Goal: Task Accomplishment & Management: Use online tool/utility

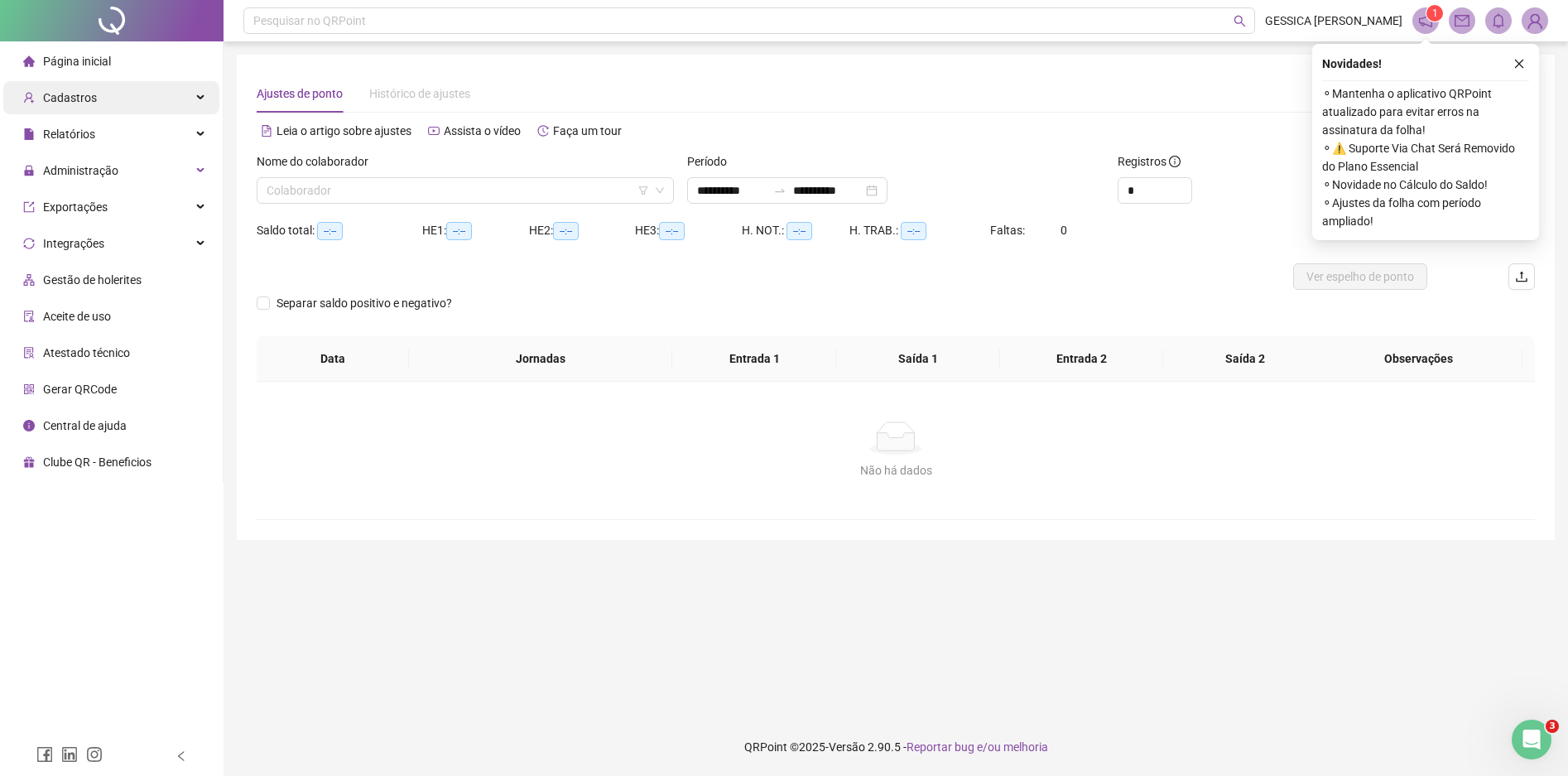
click at [117, 96] on div "Cadastros" at bounding box center [111, 98] width 216 height 34
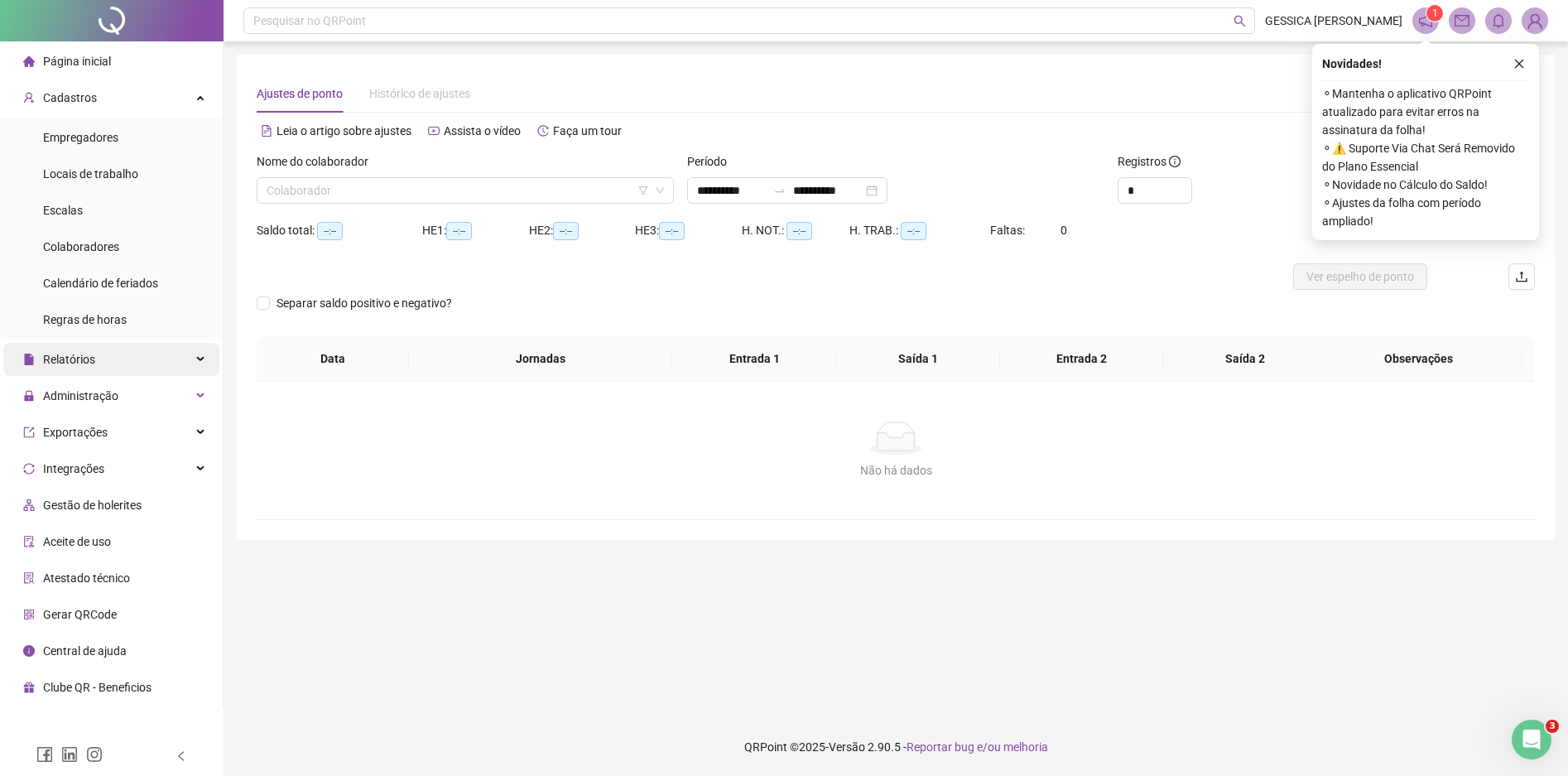
click at [116, 356] on div "Relatórios" at bounding box center [111, 359] width 216 height 34
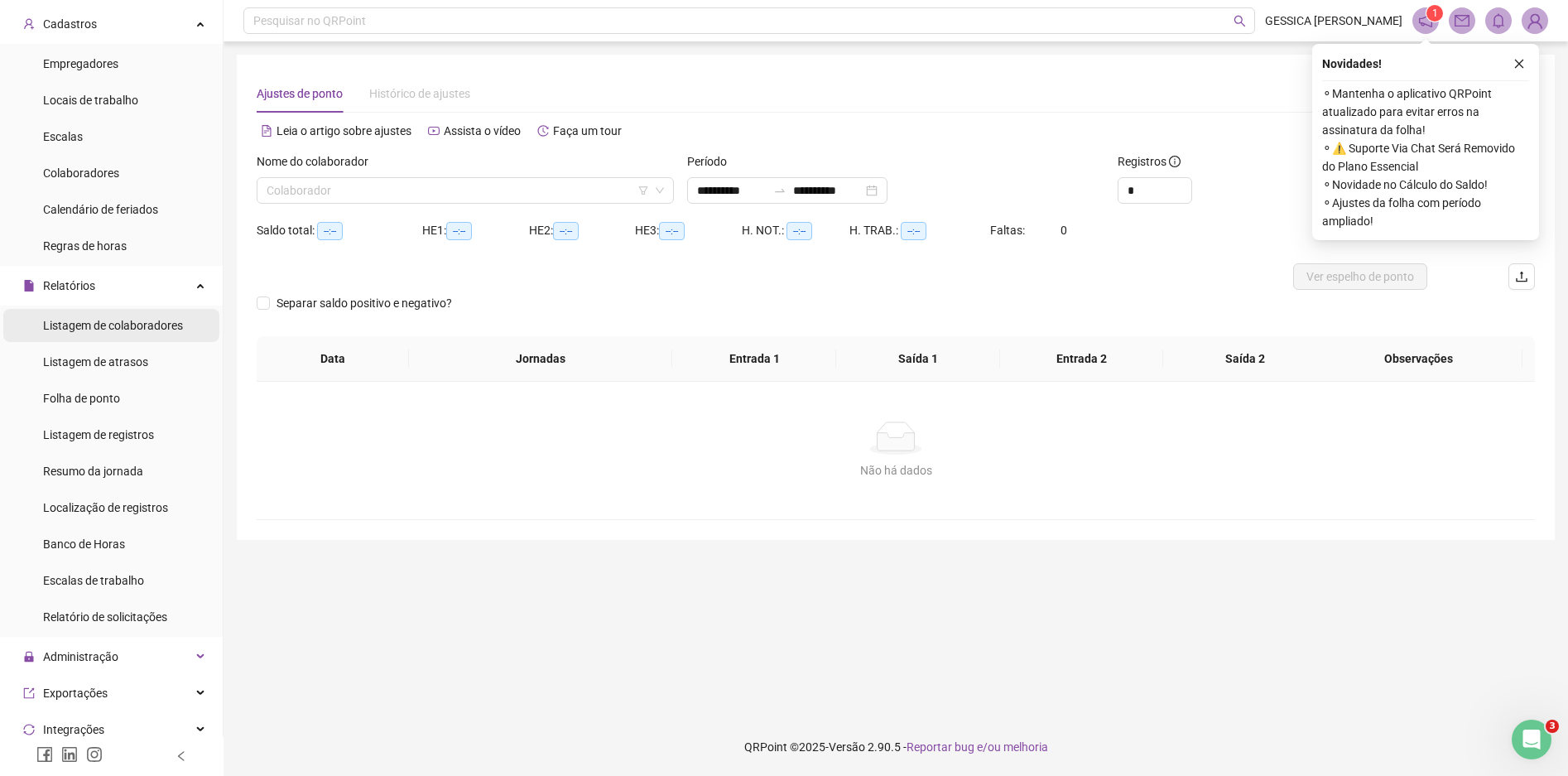
scroll to position [266, 0]
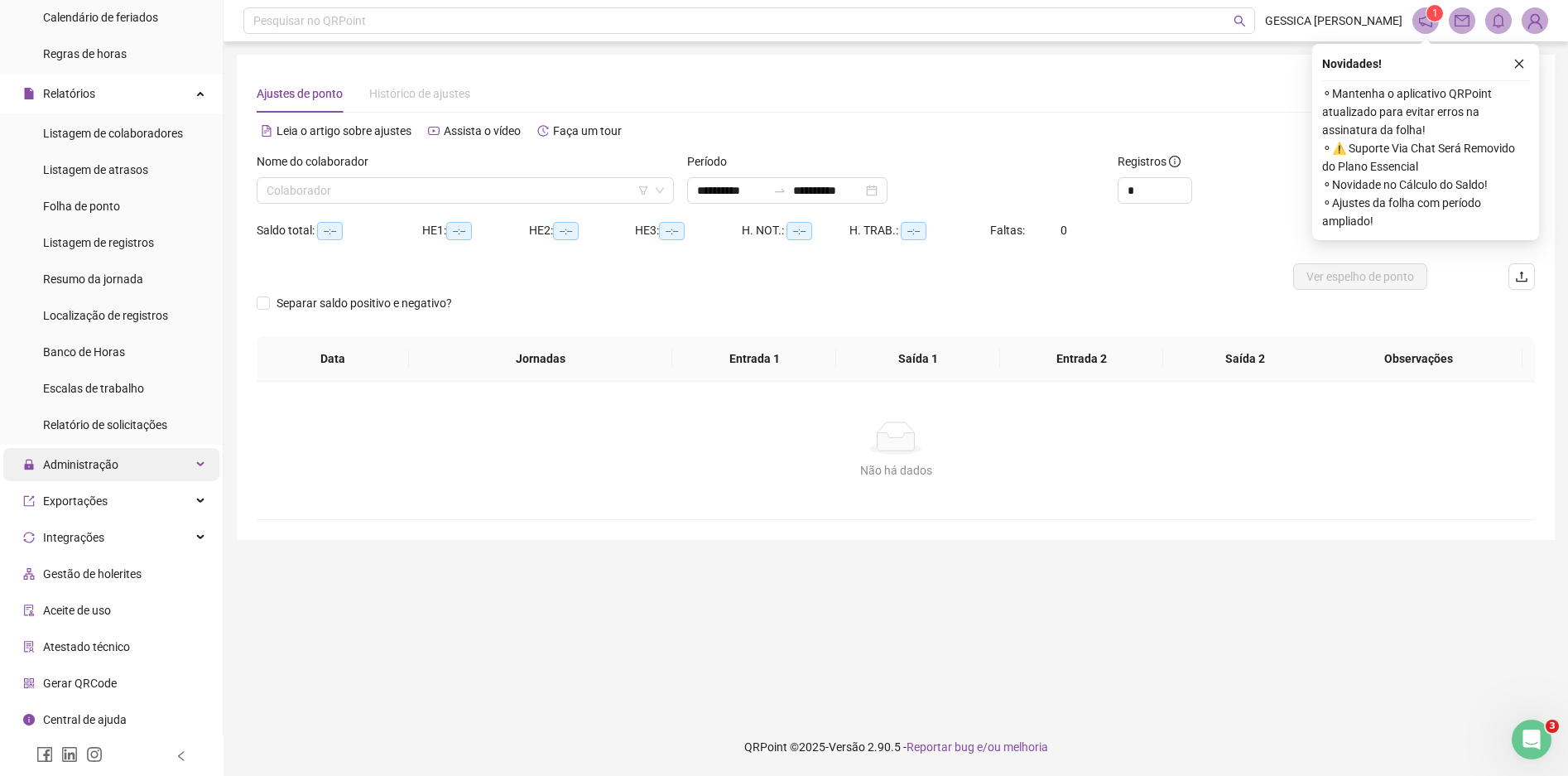
click at [125, 460] on div "Administração" at bounding box center [111, 465] width 216 height 34
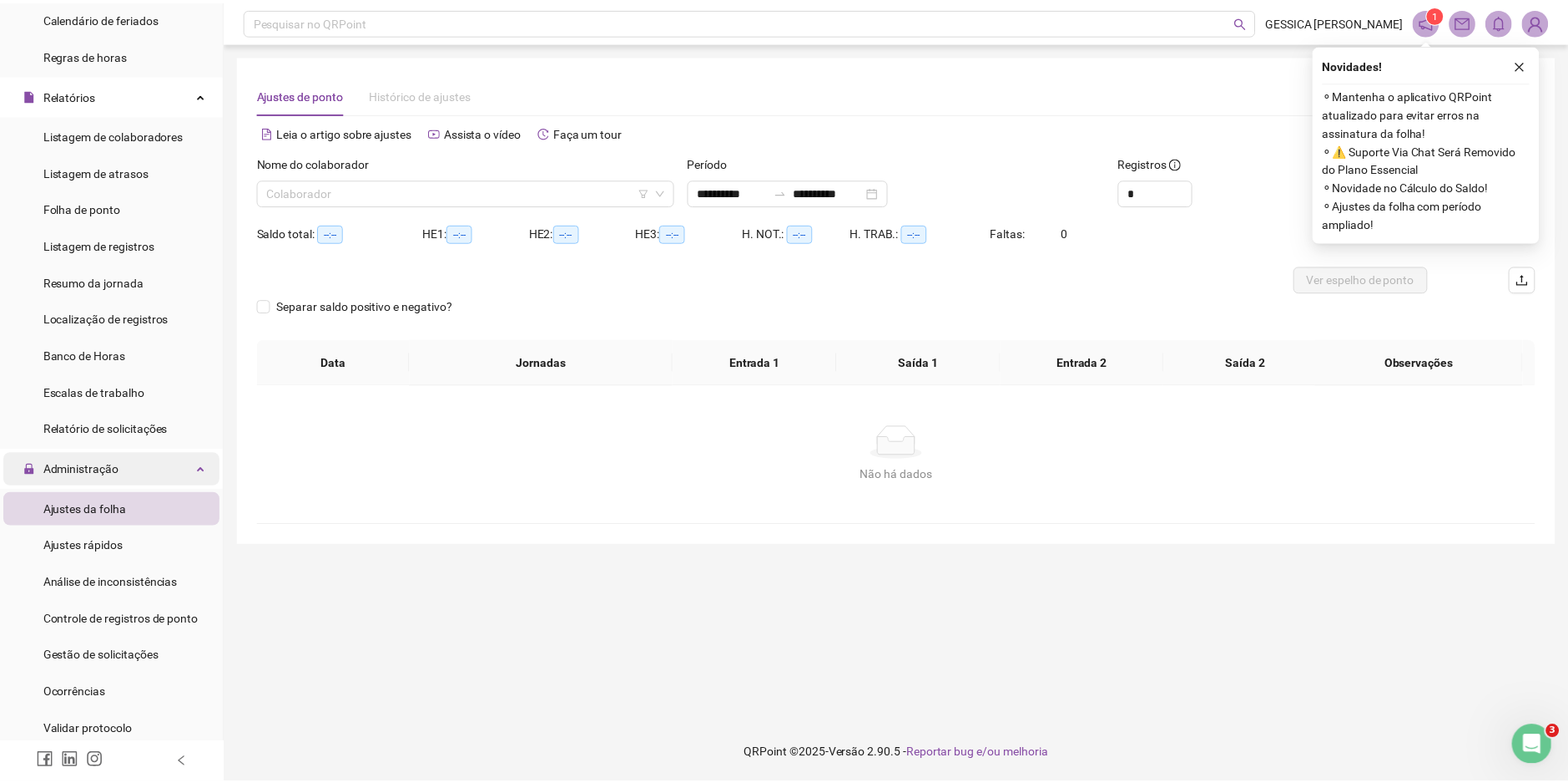
scroll to position [519, 0]
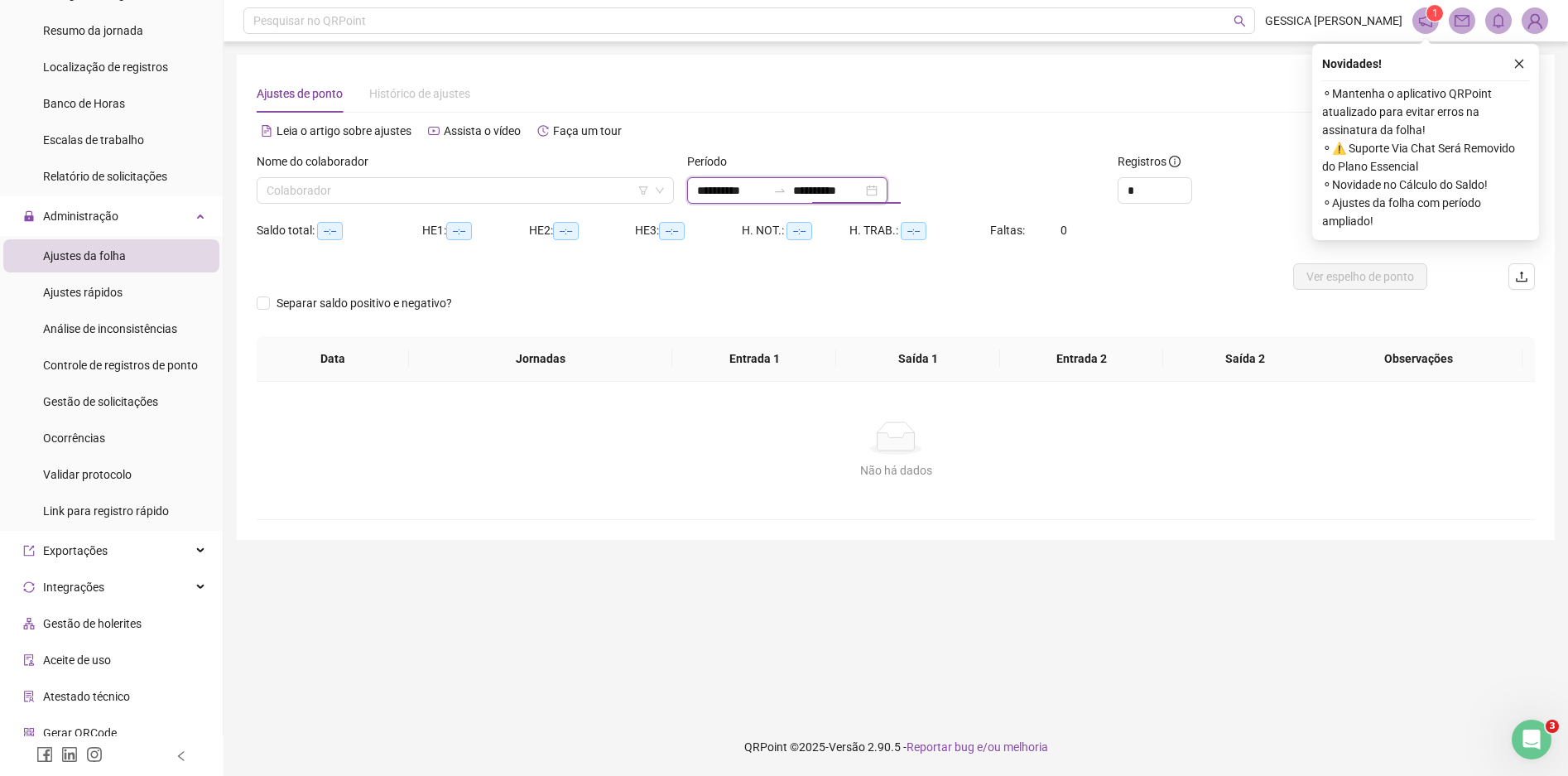
click at [824, 193] on input "**********" at bounding box center [827, 191] width 69 height 18
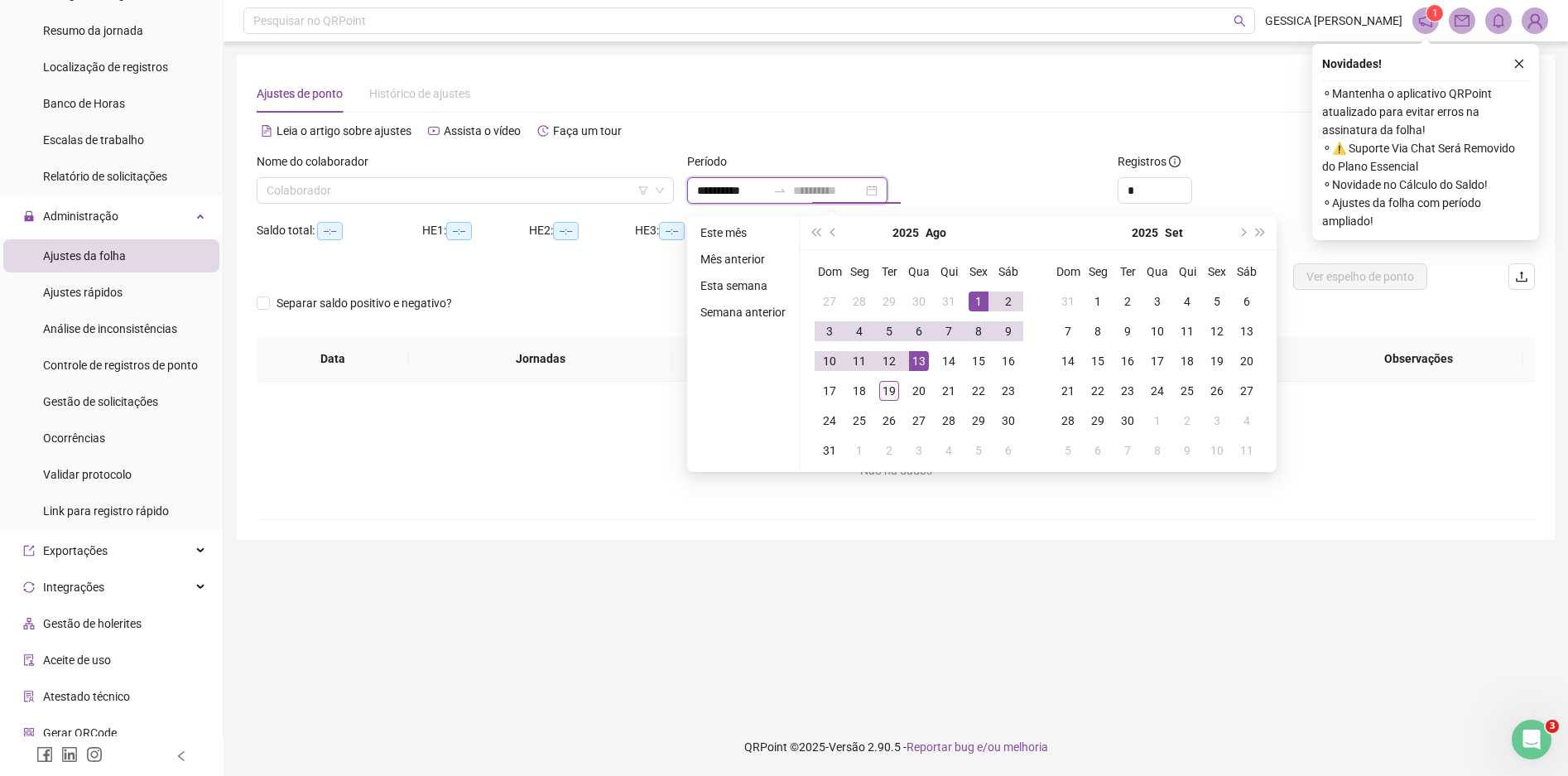
type input "**********"
click at [894, 393] on div "19" at bounding box center [889, 391] width 20 height 20
type input "**********"
click at [973, 305] on div "1" at bounding box center [979, 301] width 20 height 20
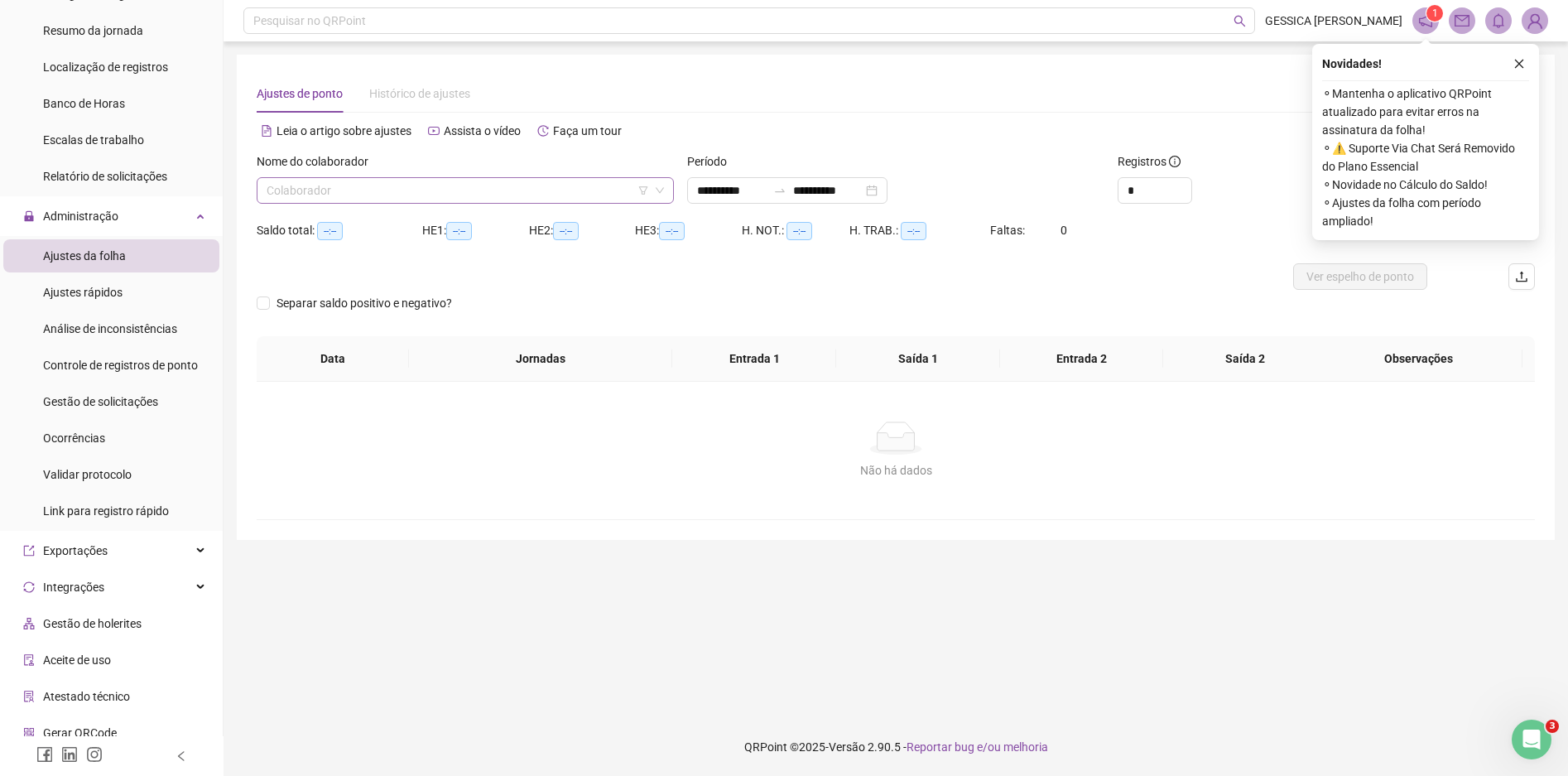
click at [431, 193] on input "search" at bounding box center [457, 190] width 382 height 25
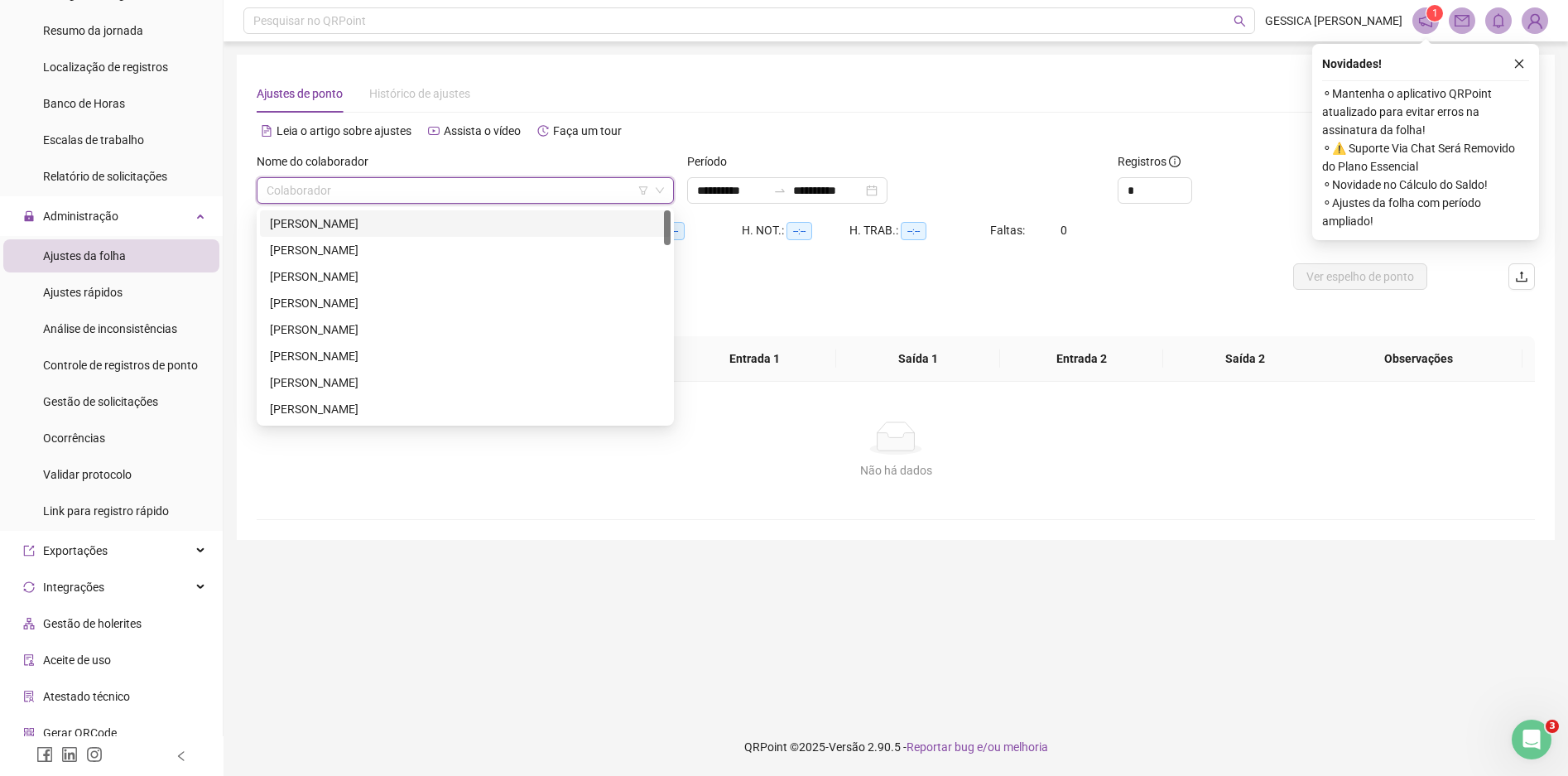
click at [398, 223] on div "[PERSON_NAME]" at bounding box center [465, 223] width 391 height 18
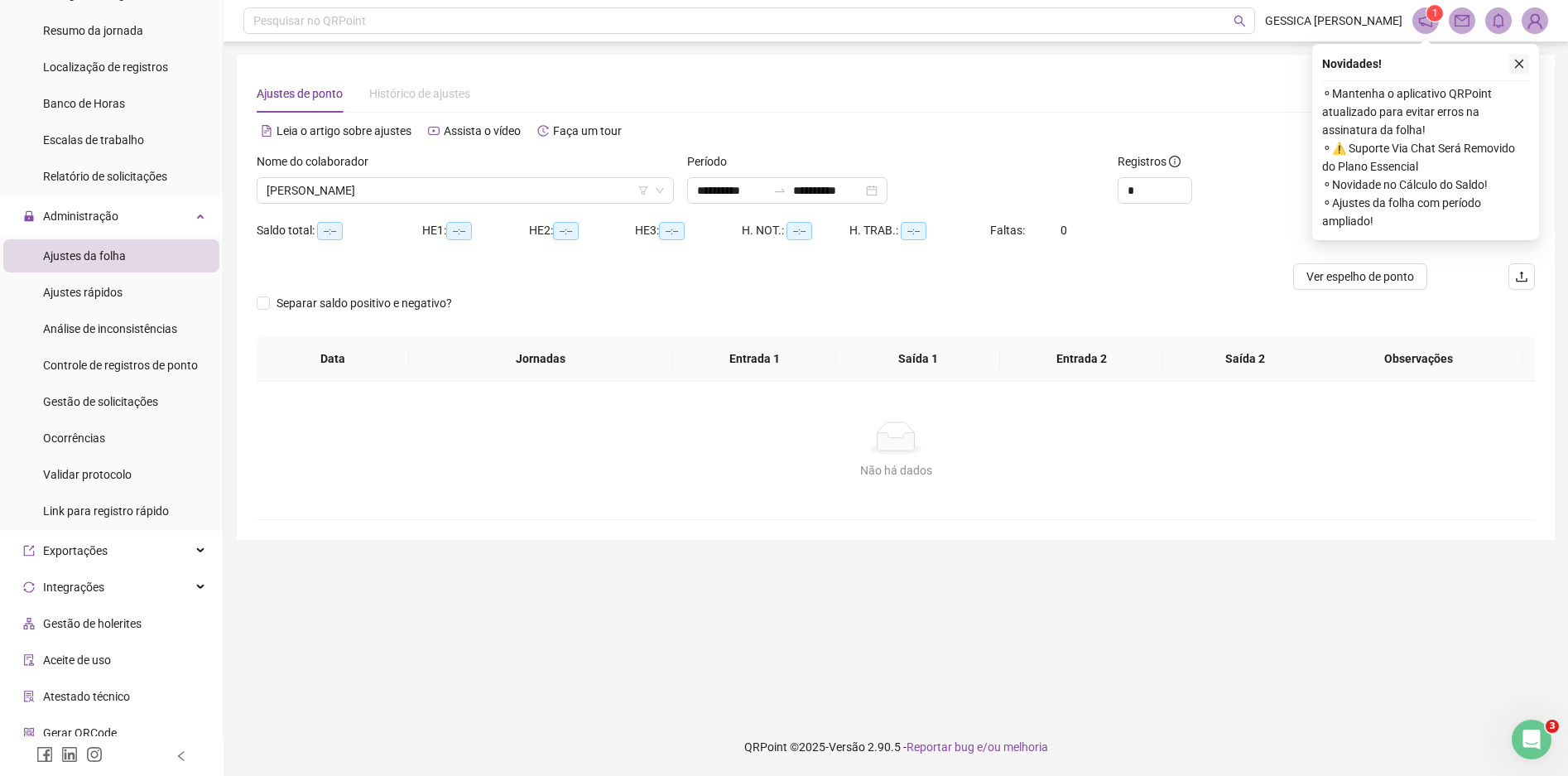
click at [1520, 62] on icon "close" at bounding box center [1520, 64] width 12 height 12
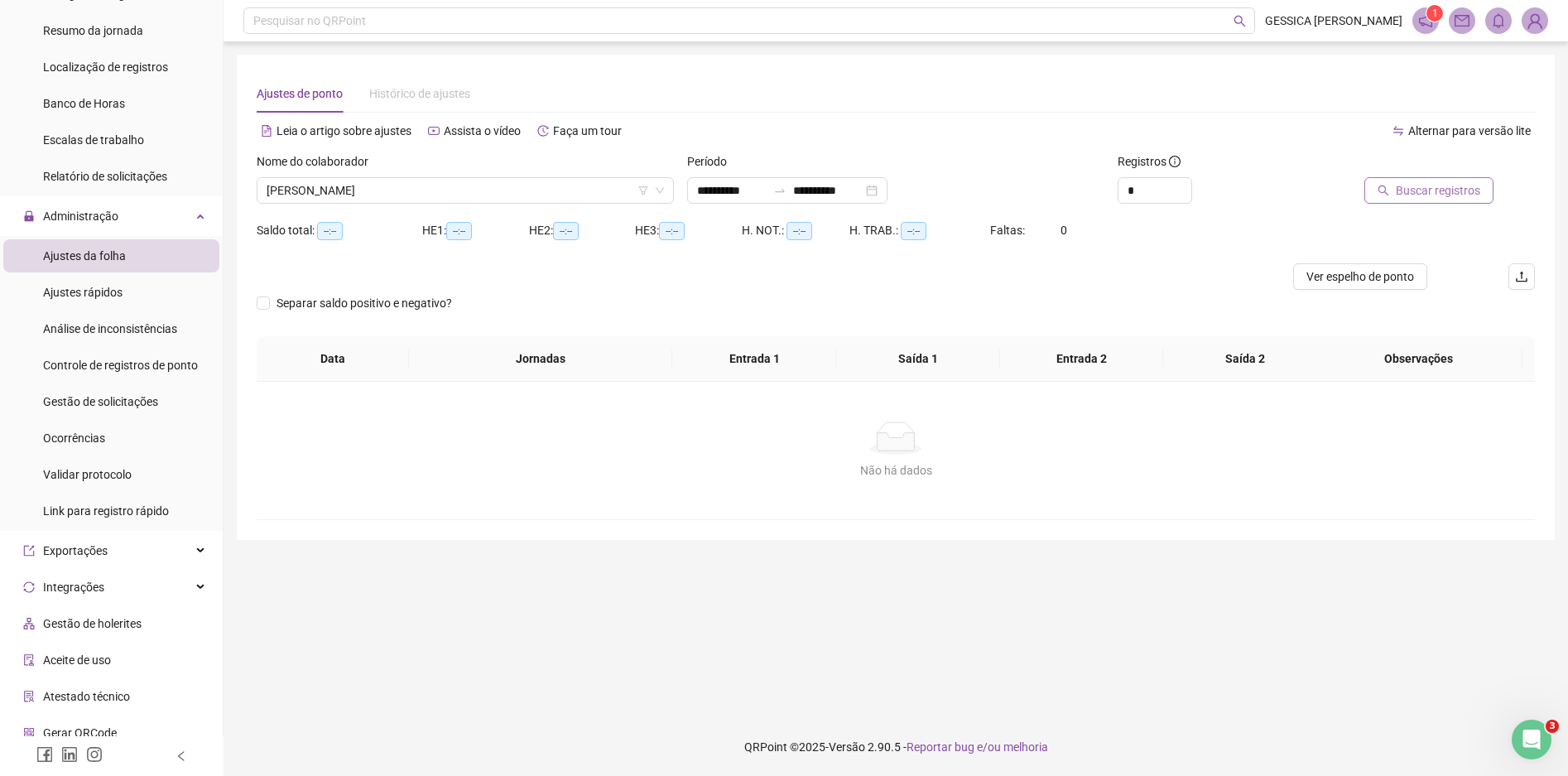
click at [1437, 194] on span "Buscar registros" at bounding box center [1439, 191] width 85 height 18
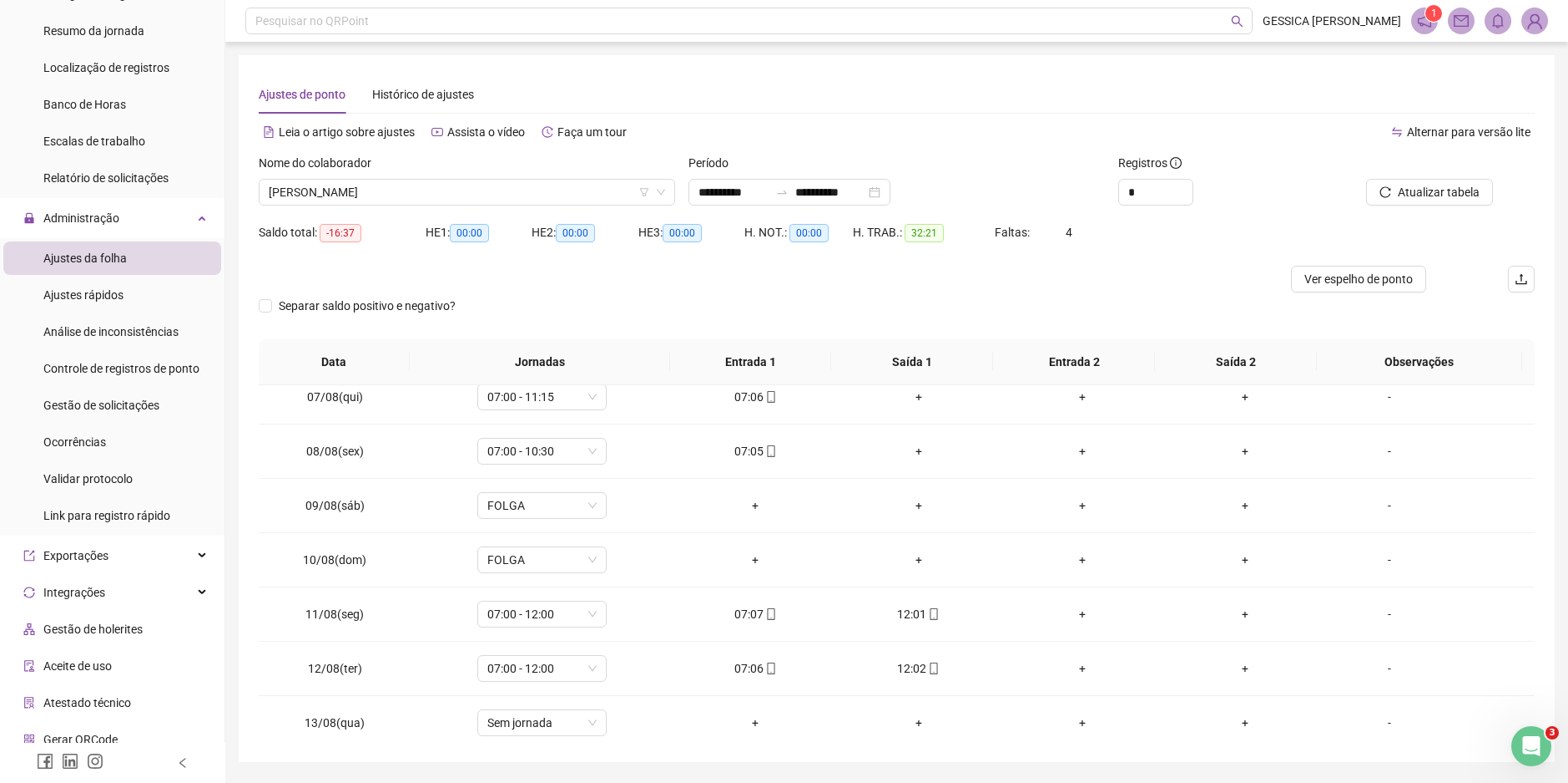
scroll to position [0, 0]
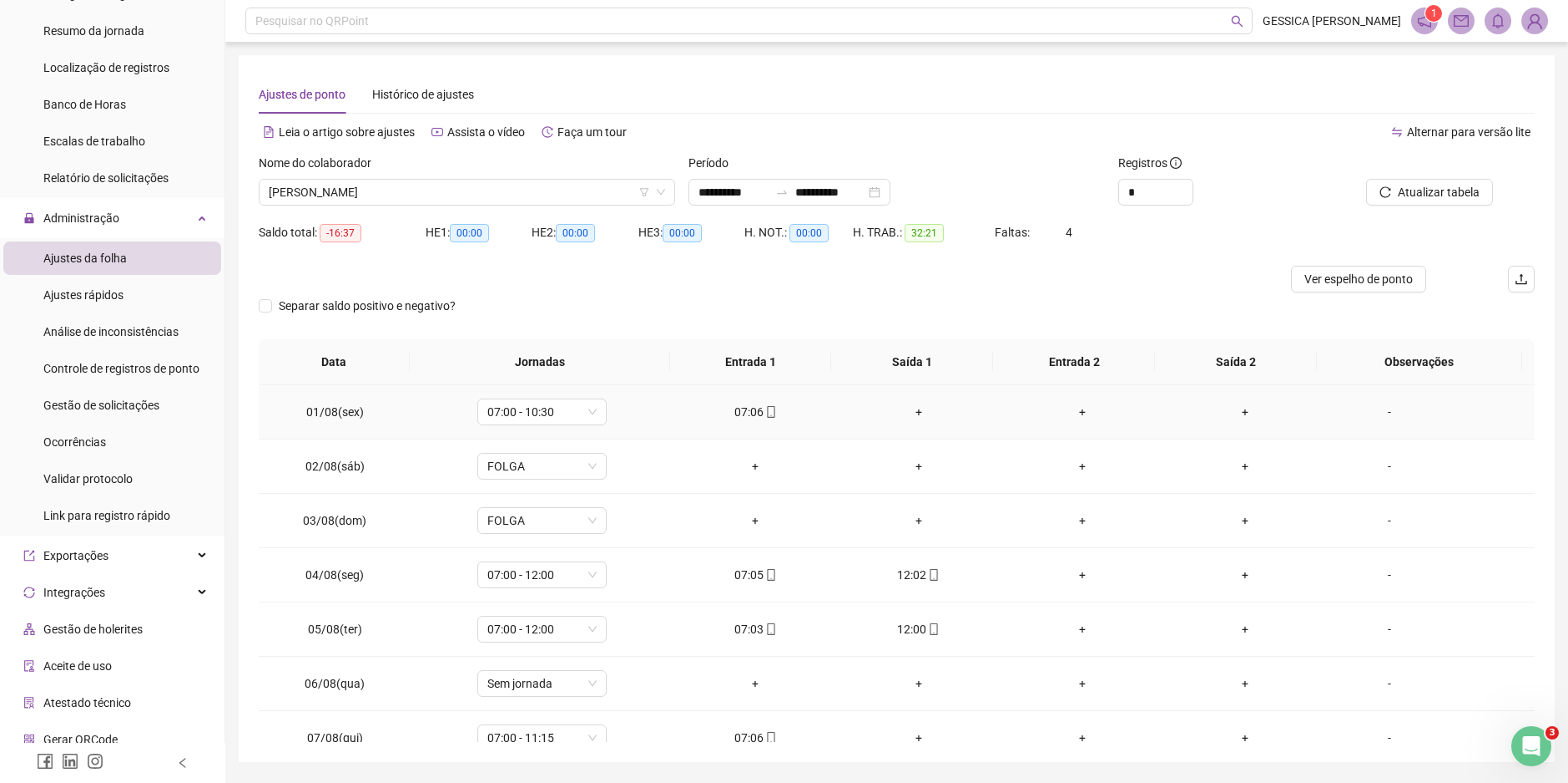
click at [908, 414] on div "+" at bounding box center [918, 411] width 136 height 18
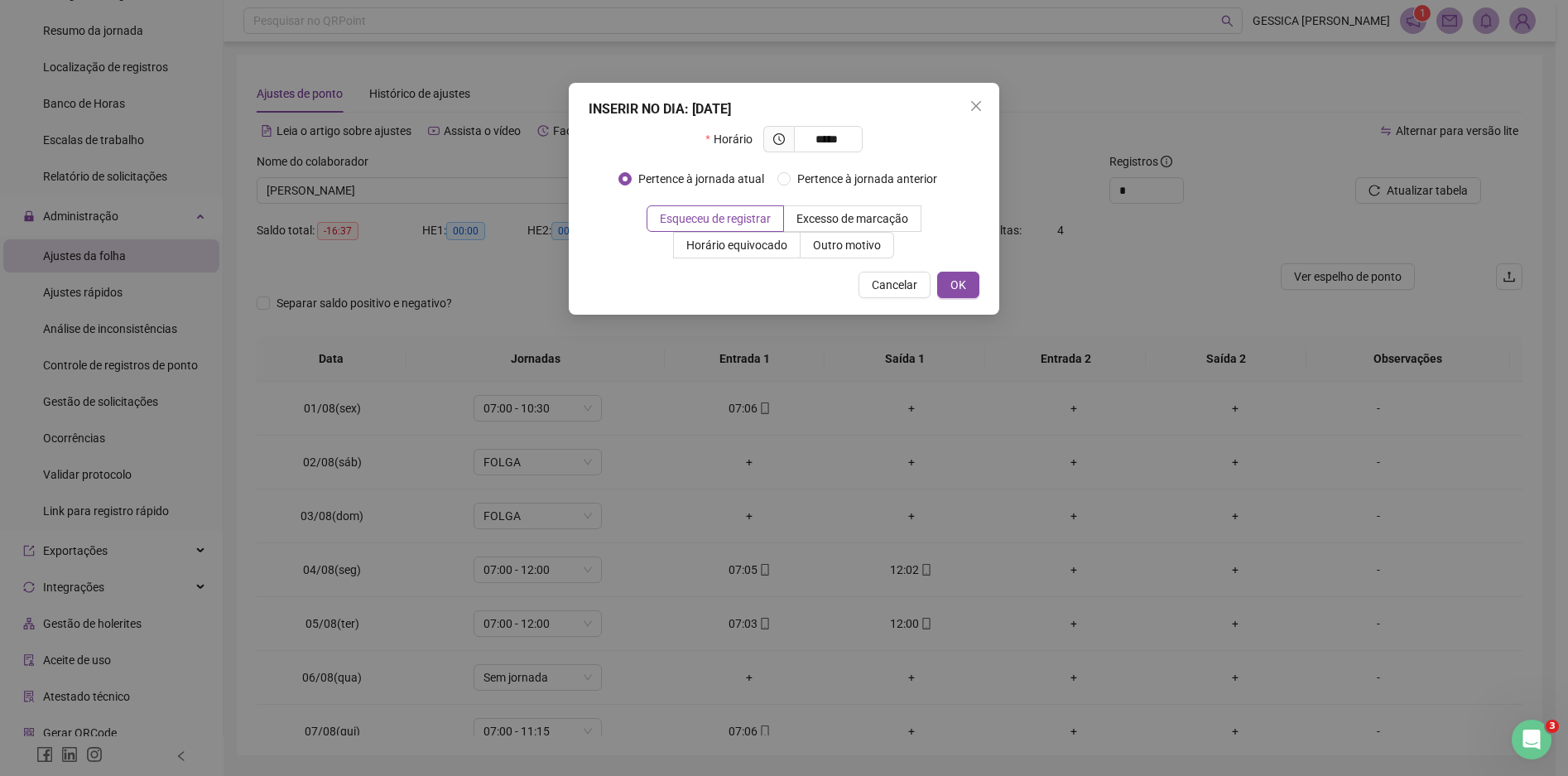
type input "*****"
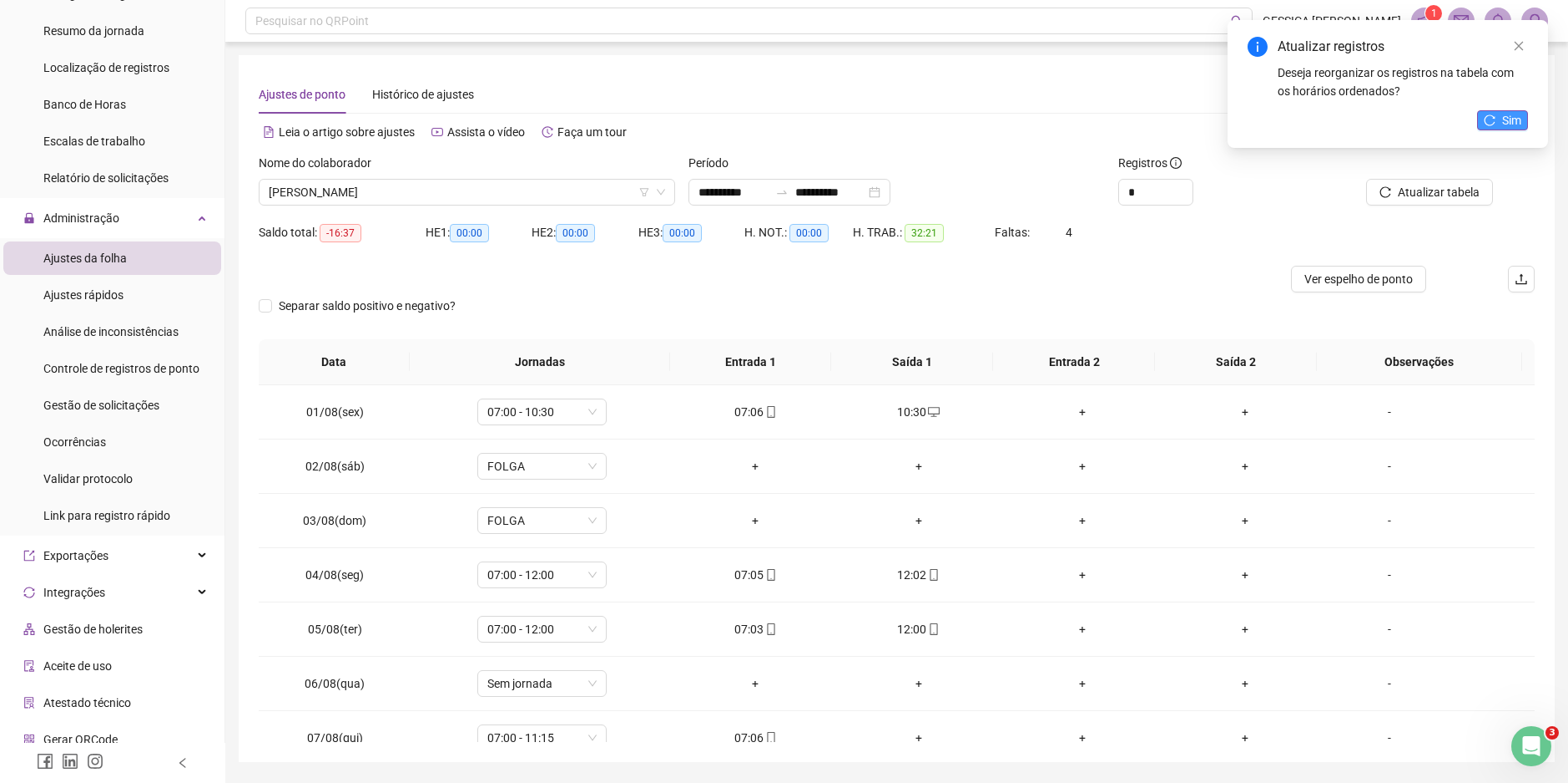
click at [1508, 119] on span "Sim" at bounding box center [1511, 121] width 19 height 18
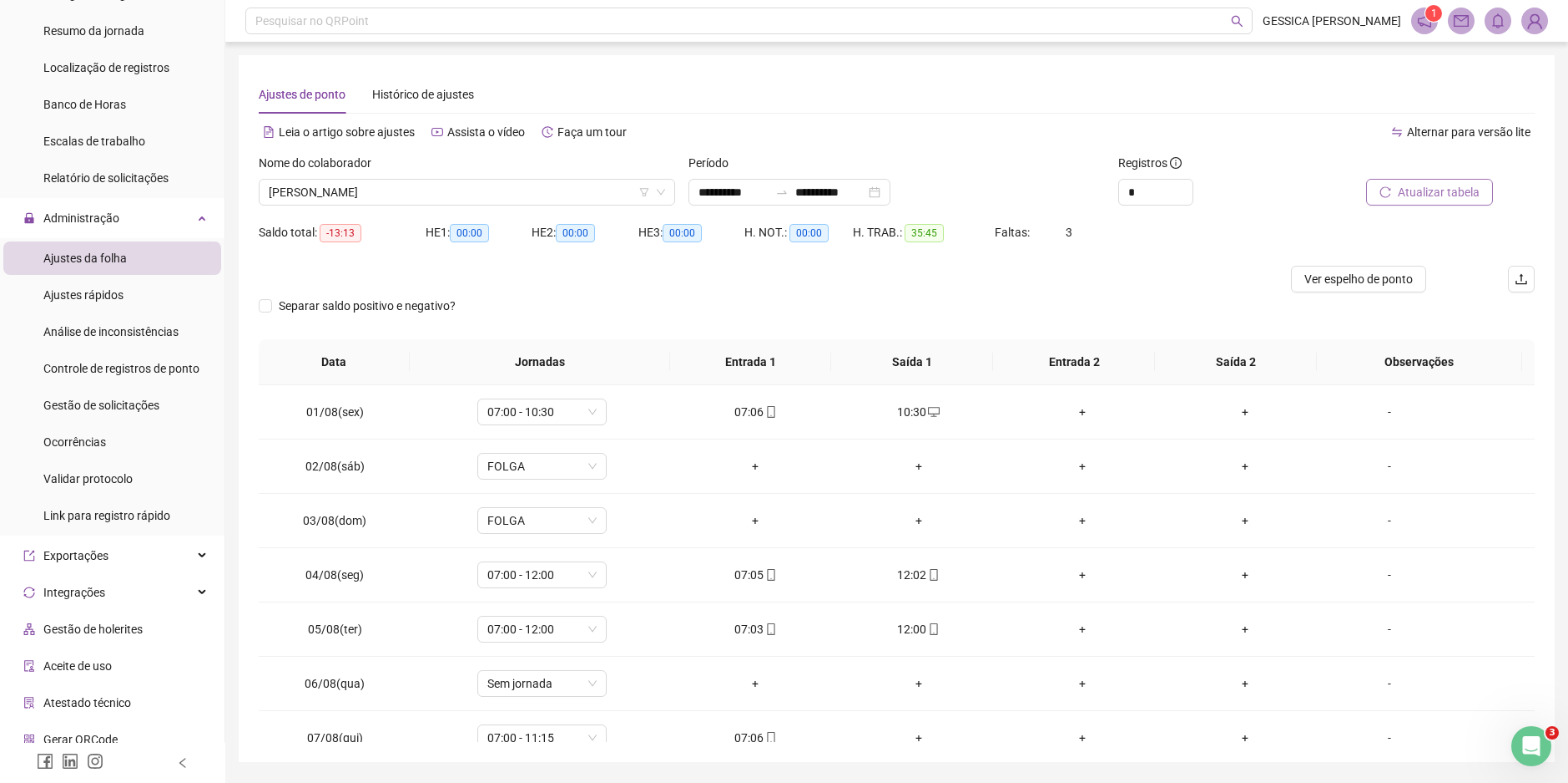
click at [1460, 188] on span "Atualizar tabela" at bounding box center [1439, 192] width 82 height 18
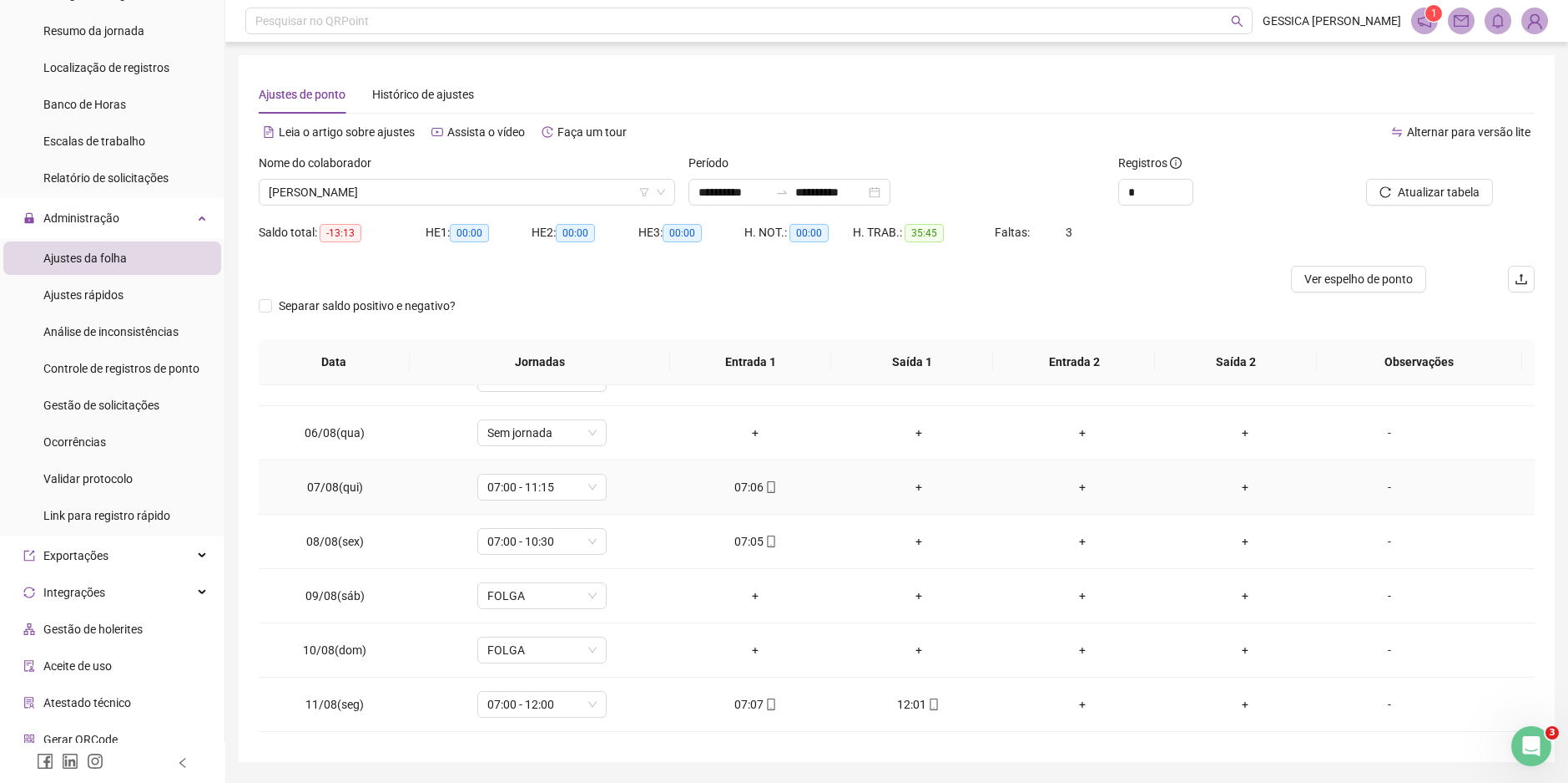
click at [910, 493] on div "+" at bounding box center [918, 487] width 136 height 18
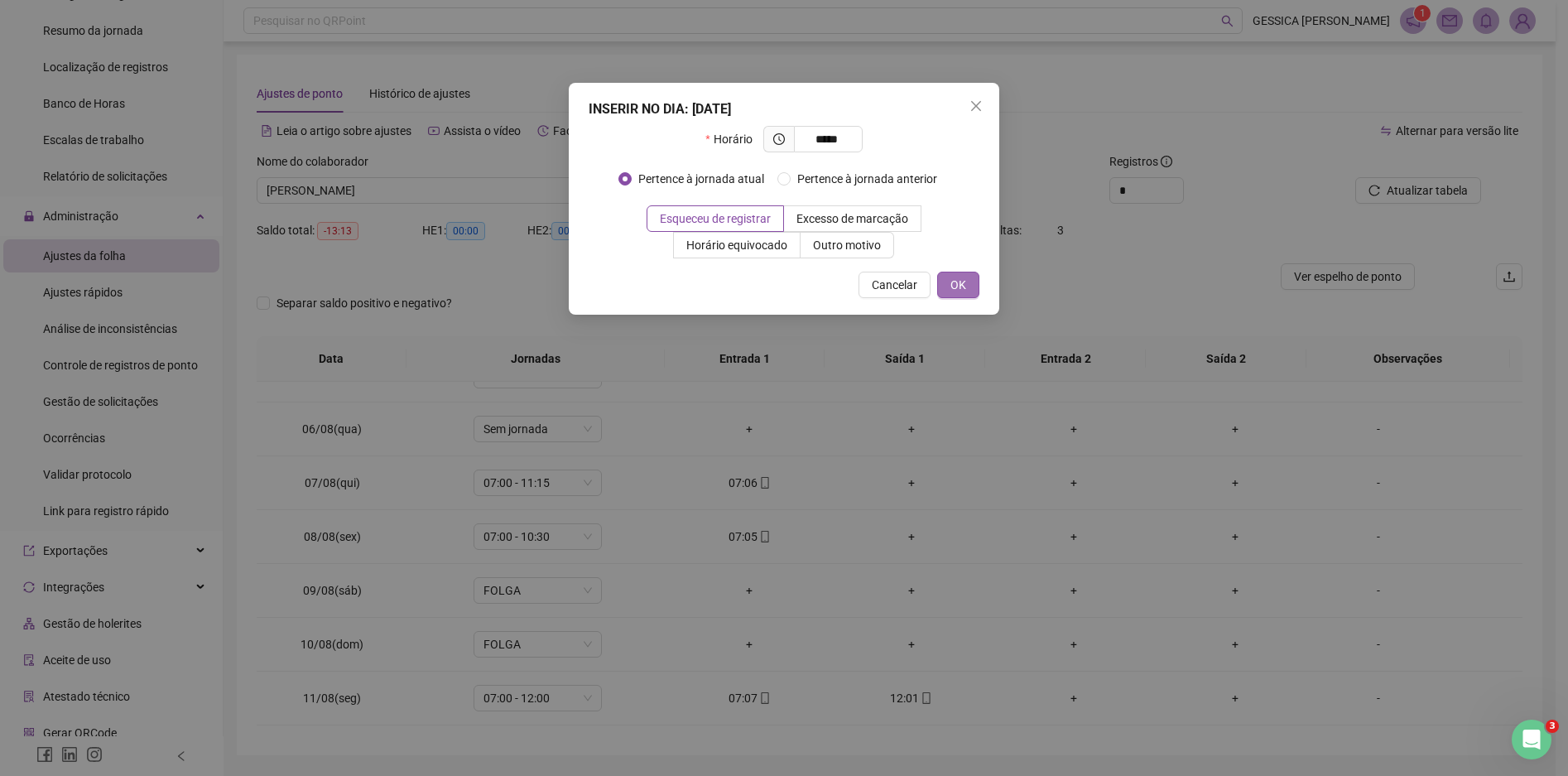
type input "*****"
click at [959, 290] on span "OK" at bounding box center [958, 284] width 16 height 18
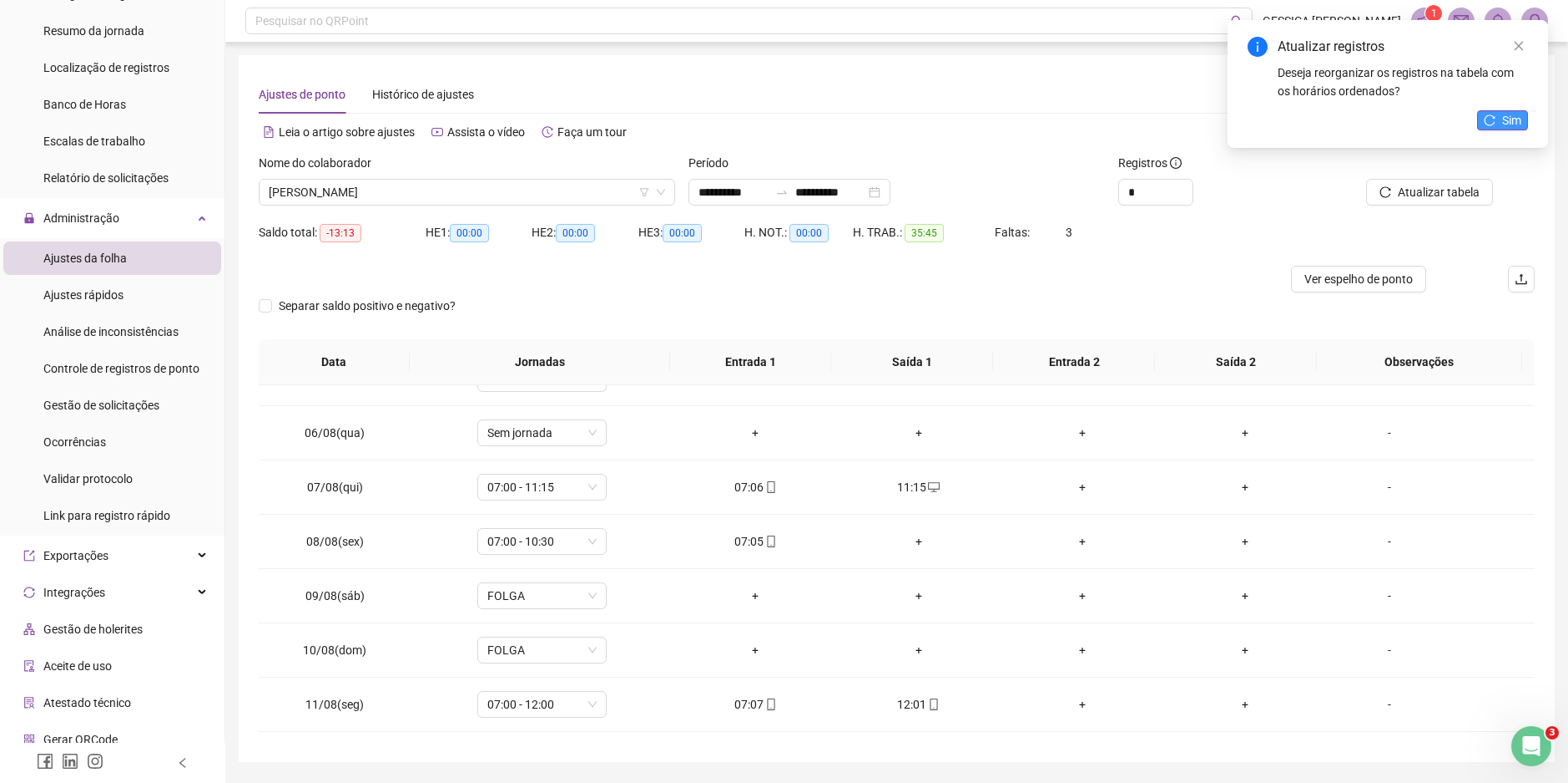
click at [1506, 113] on span "Sim" at bounding box center [1511, 121] width 19 height 18
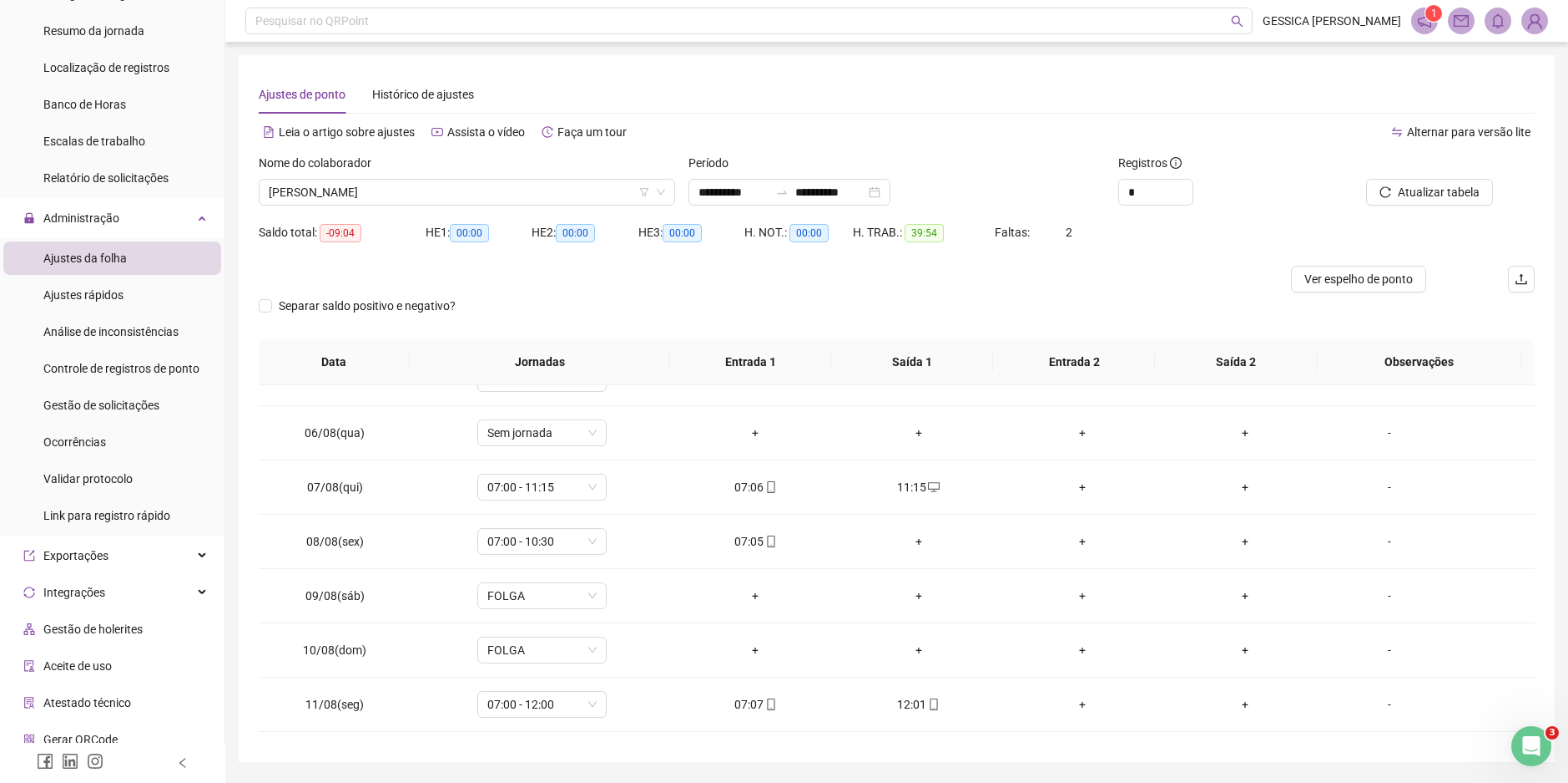
click at [1449, 189] on span "Atualizar tabela" at bounding box center [1439, 192] width 82 height 18
click at [913, 543] on div "+" at bounding box center [918, 541] width 136 height 18
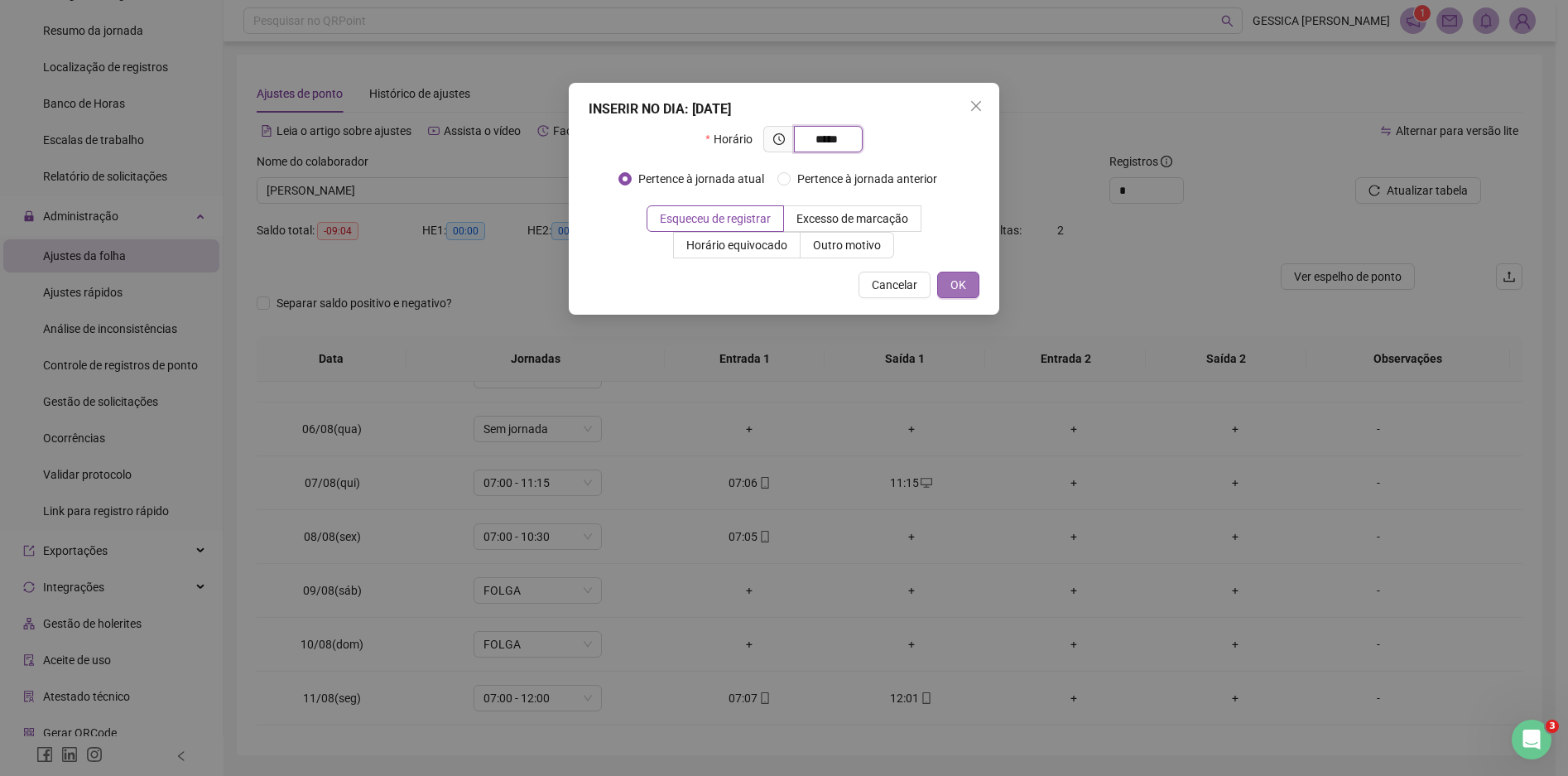
type input "*****"
click at [968, 285] on button "OK" at bounding box center [958, 284] width 42 height 27
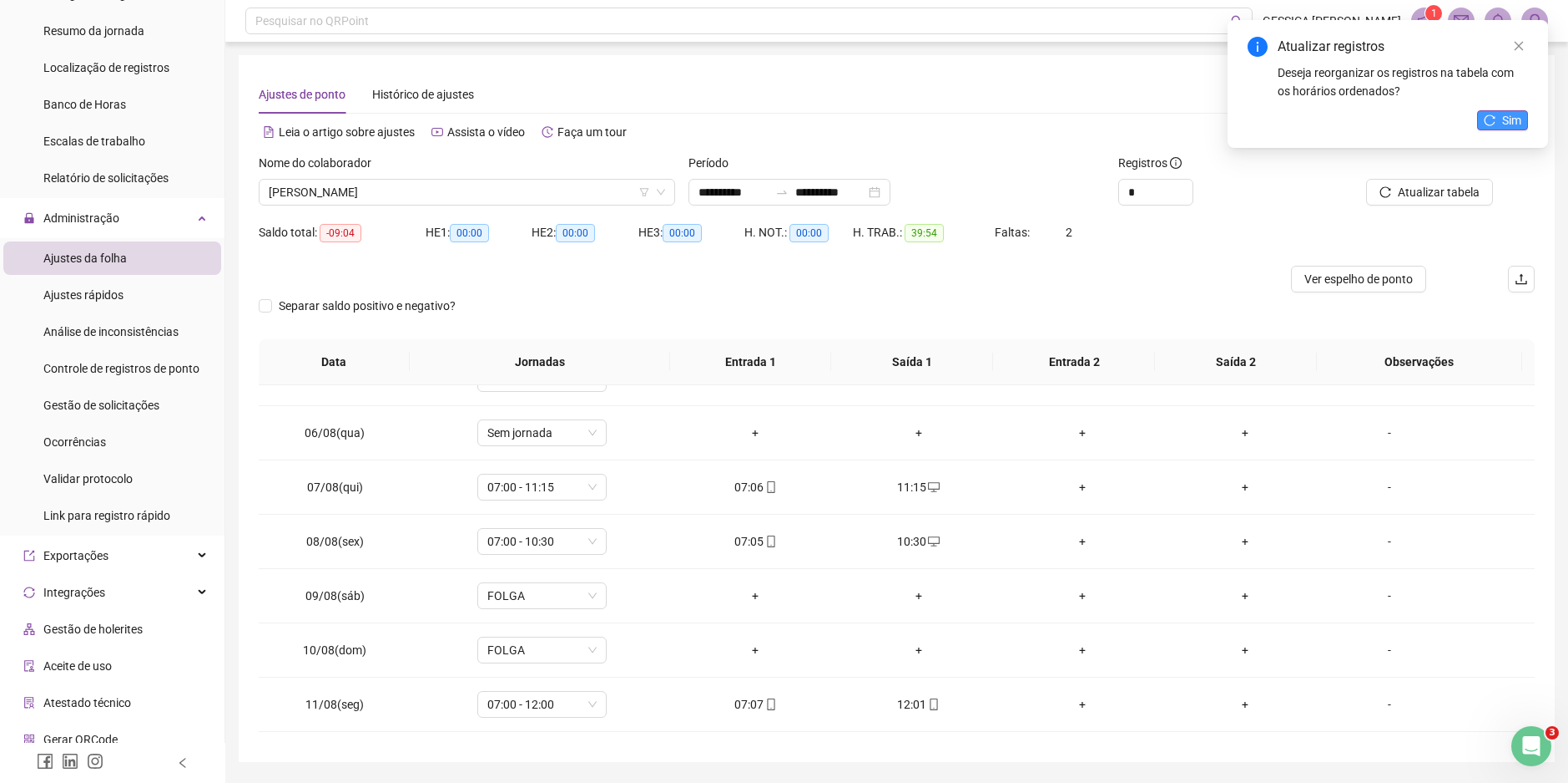
click at [1505, 114] on span "Sim" at bounding box center [1511, 121] width 19 height 18
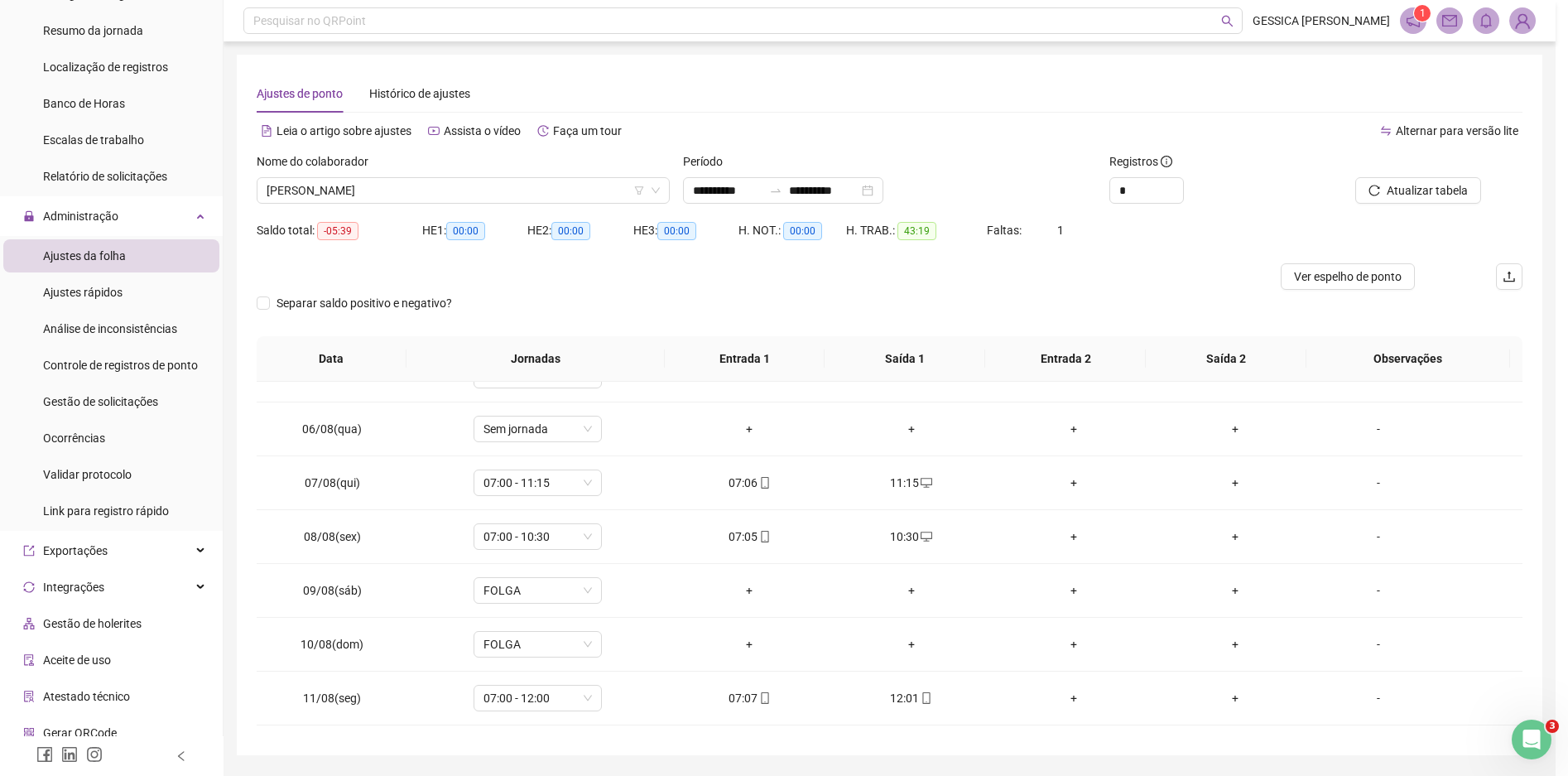
click at [1429, 188] on div "Atualizando tabela Atualizando e reorganizando os registros... OK" at bounding box center [784, 388] width 1568 height 776
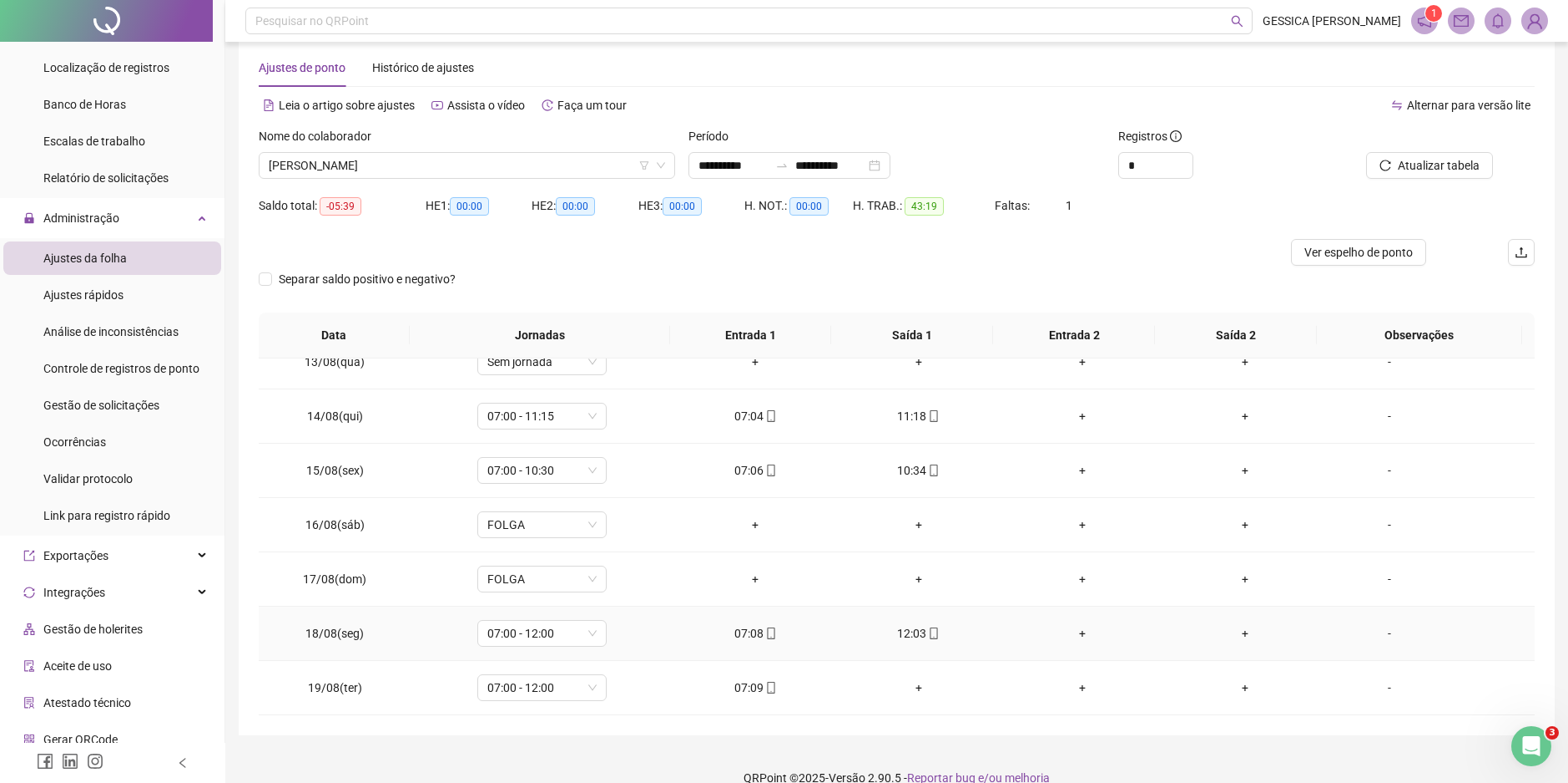
scroll to position [51, 0]
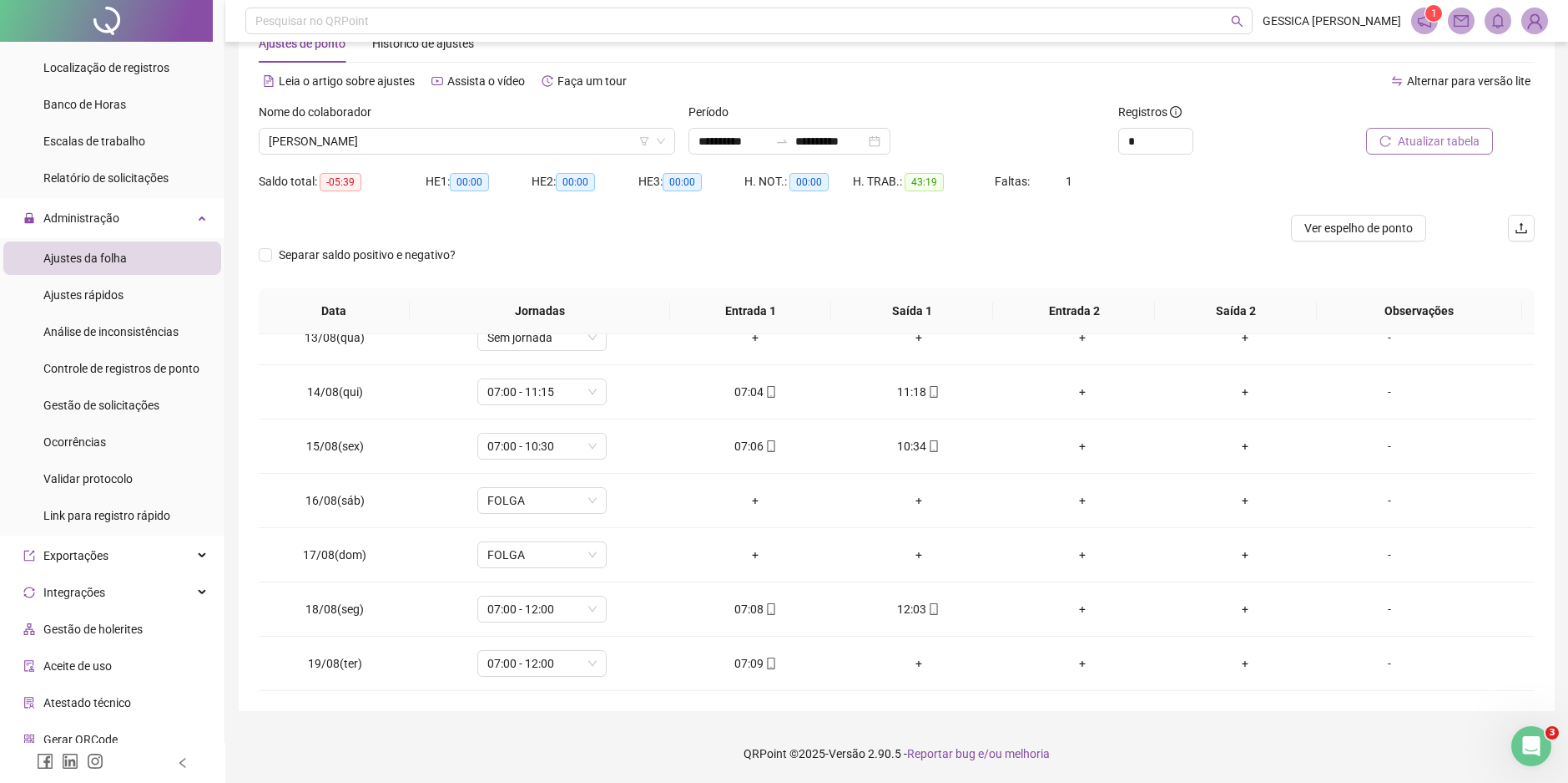
click at [1429, 135] on span "Atualizar tabela" at bounding box center [1439, 140] width 82 height 18
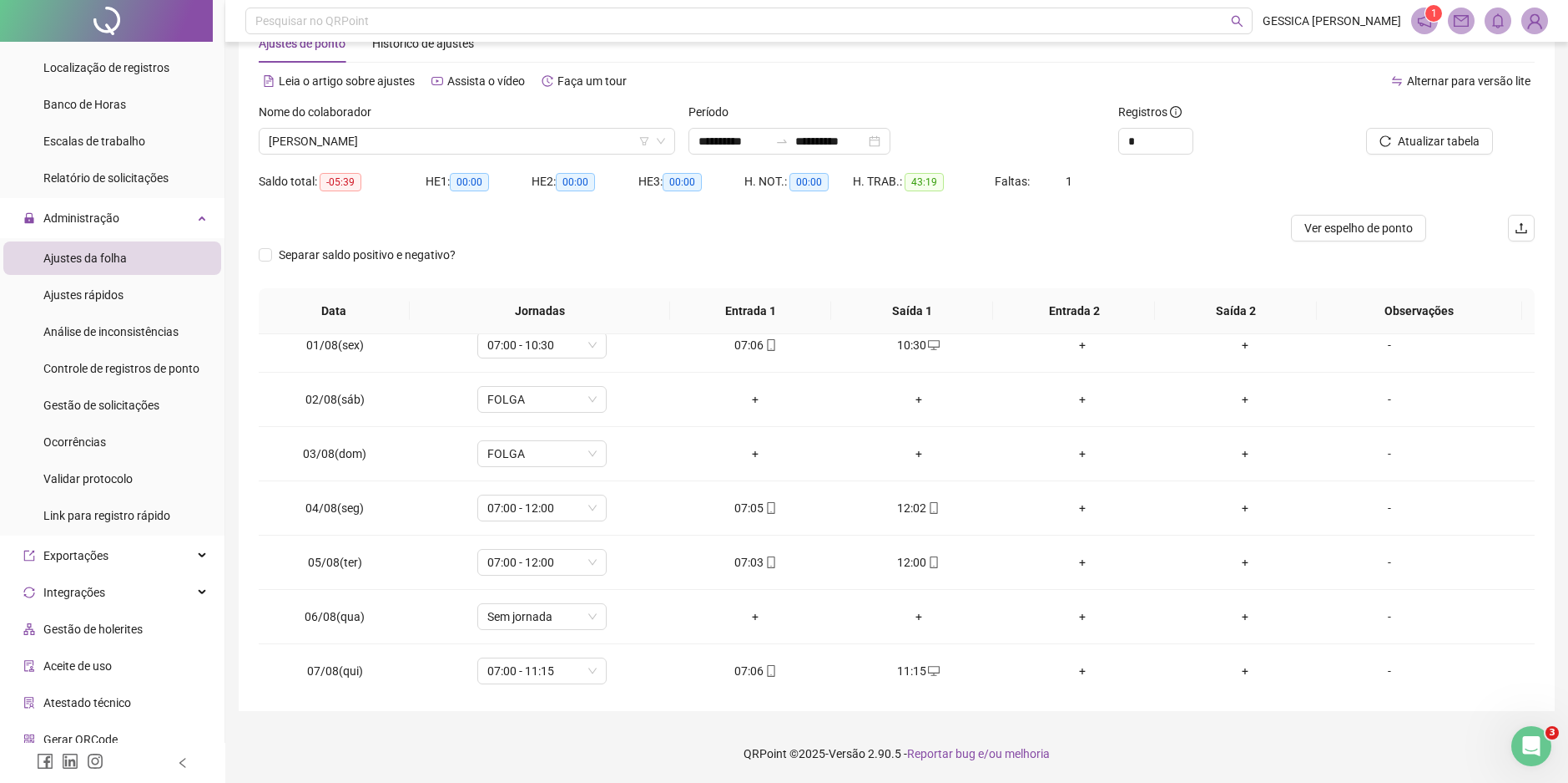
scroll to position [0, 0]
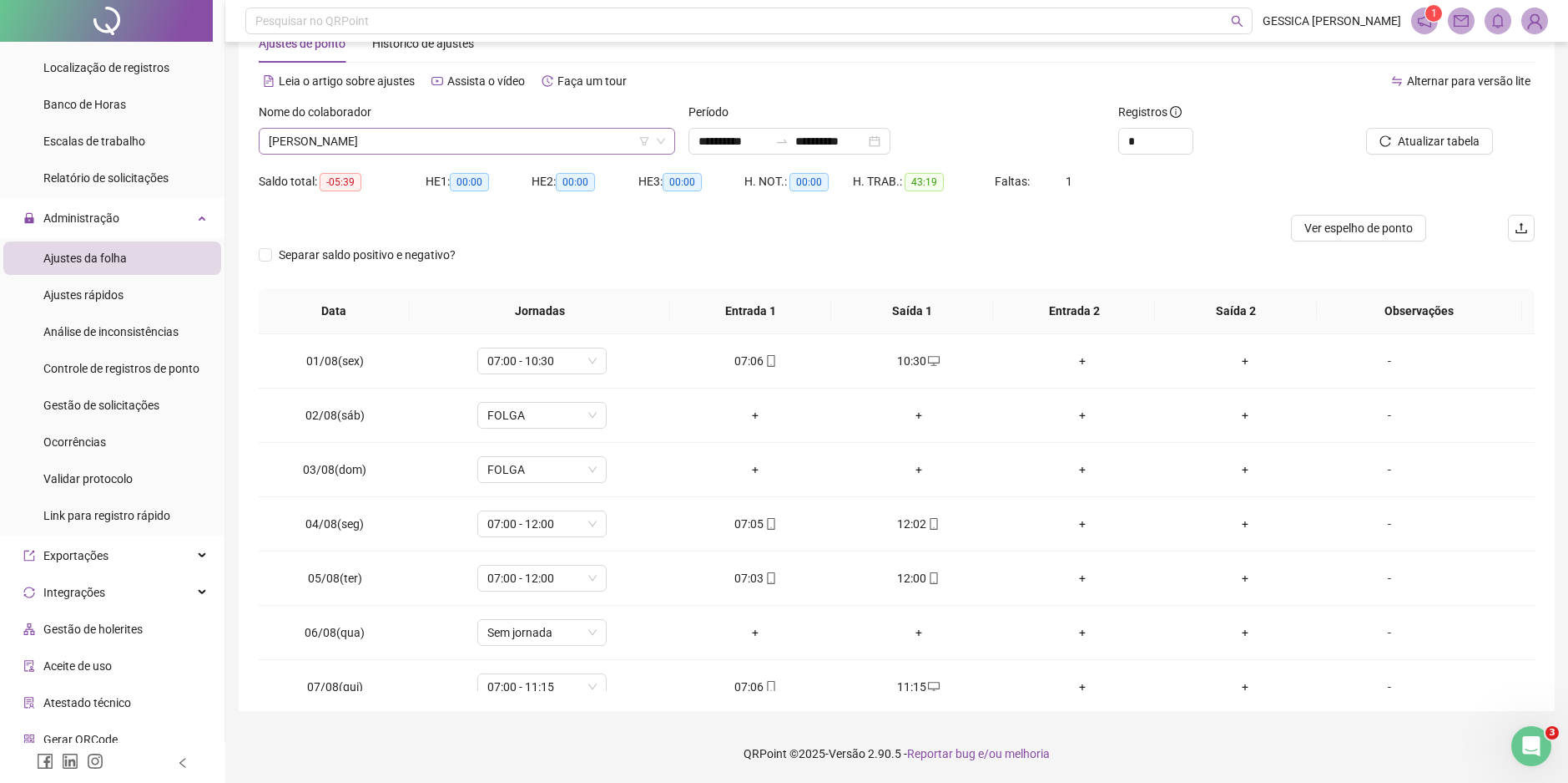
click at [457, 143] on span "[PERSON_NAME]" at bounding box center [467, 140] width 396 height 25
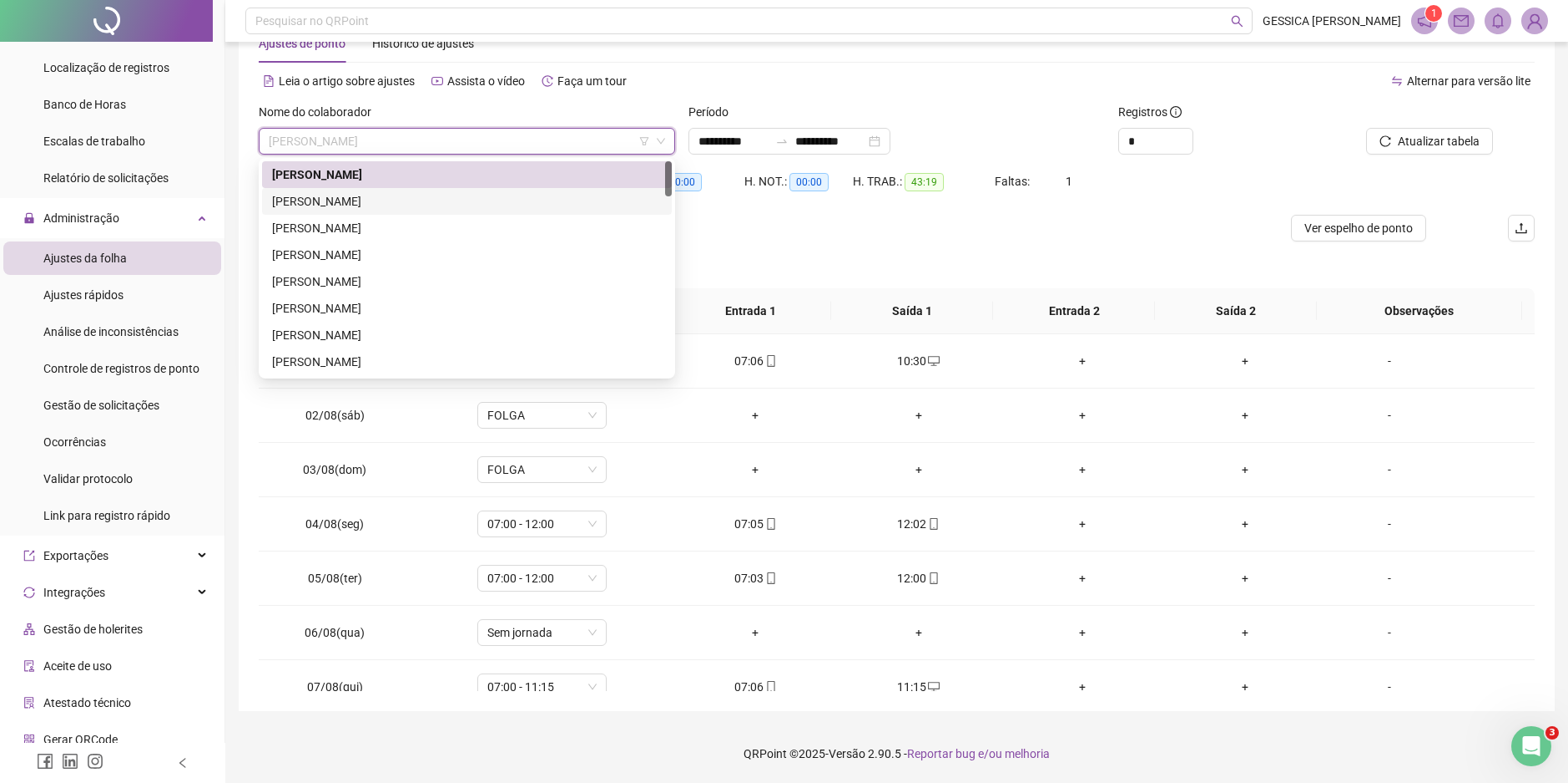
click at [400, 201] on div "[PERSON_NAME]" at bounding box center [467, 201] width 390 height 18
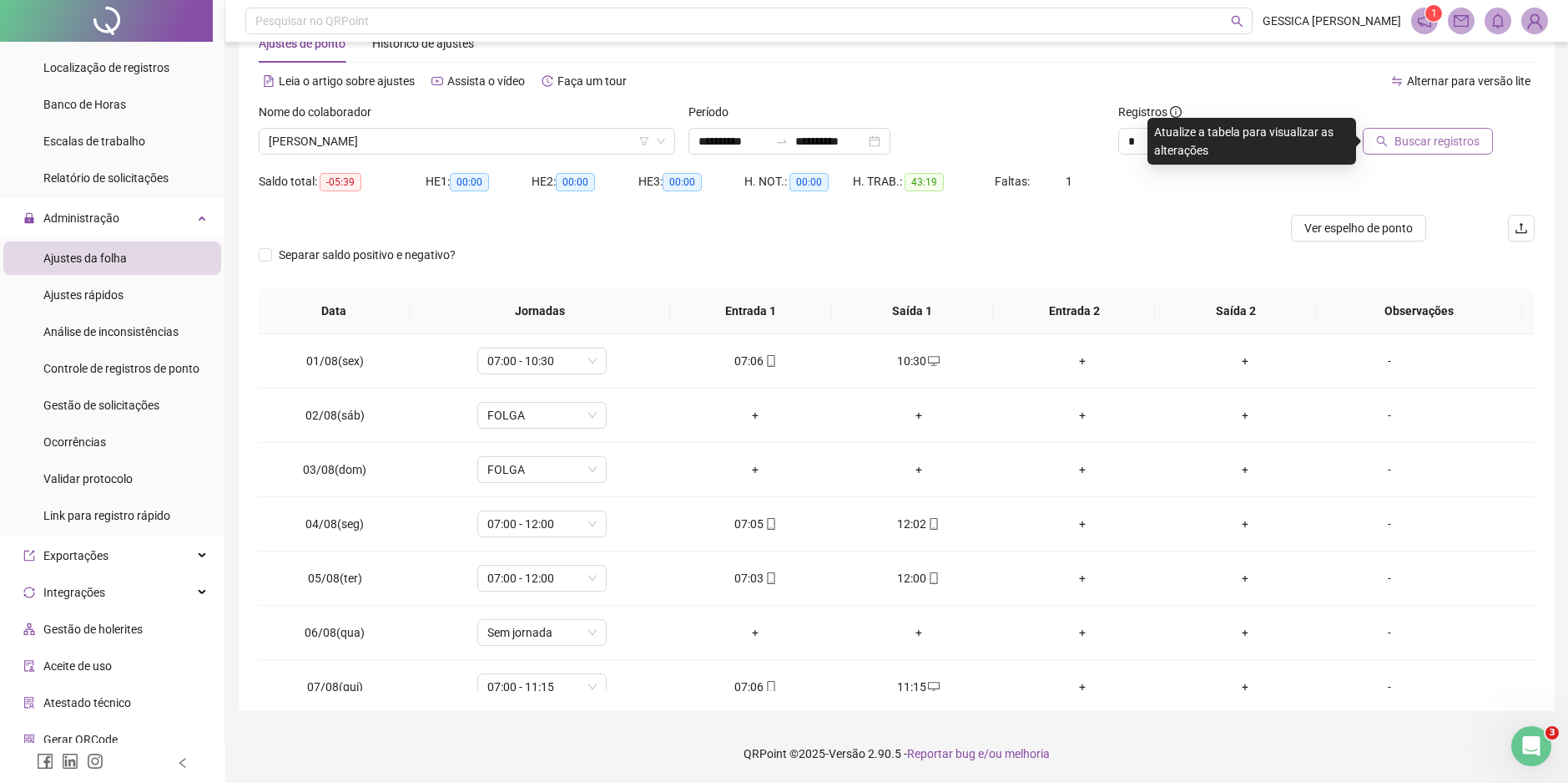
click at [1433, 136] on span "Buscar registros" at bounding box center [1438, 140] width 86 height 18
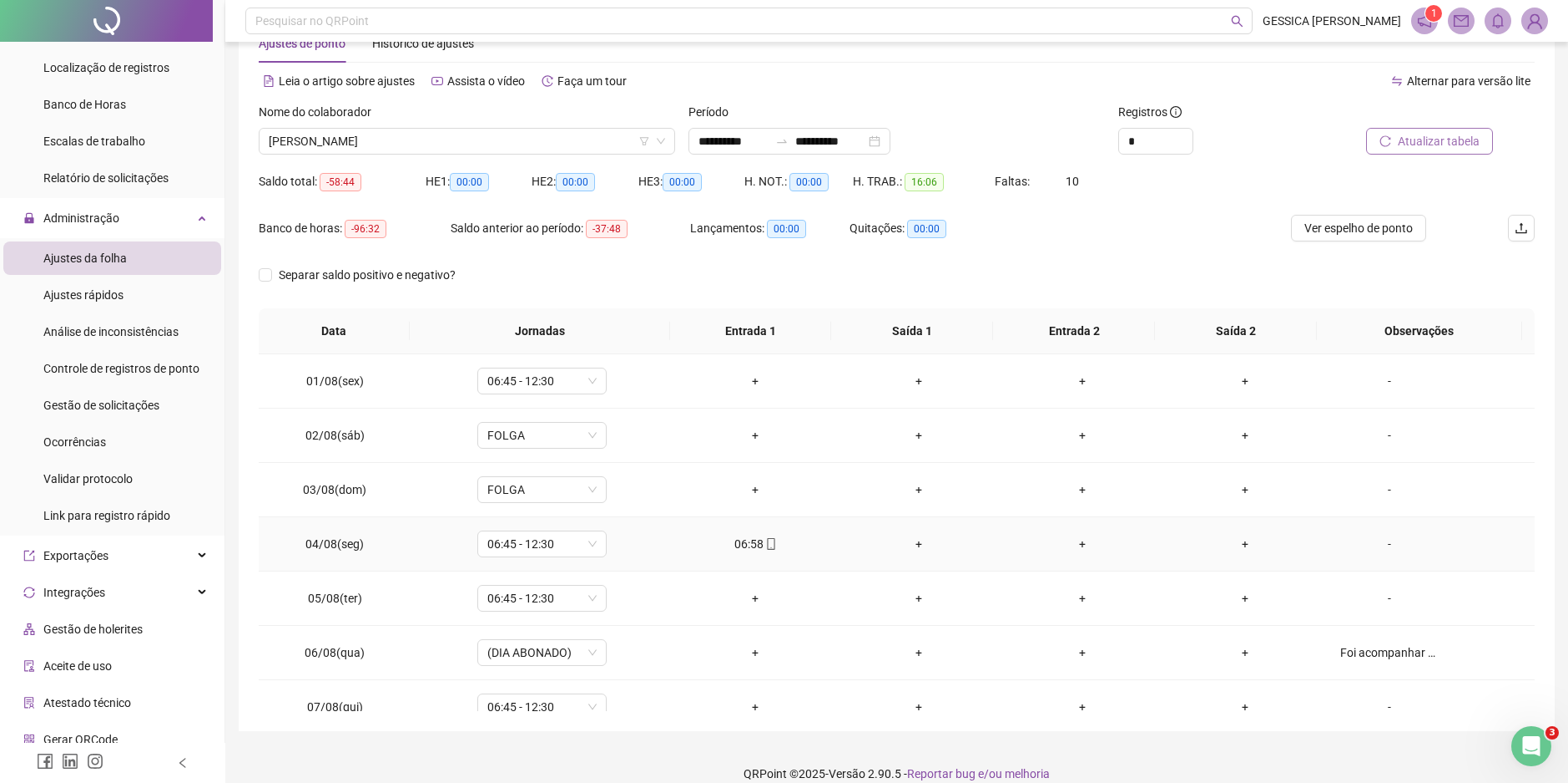
click at [906, 543] on div "+" at bounding box center [918, 544] width 136 height 18
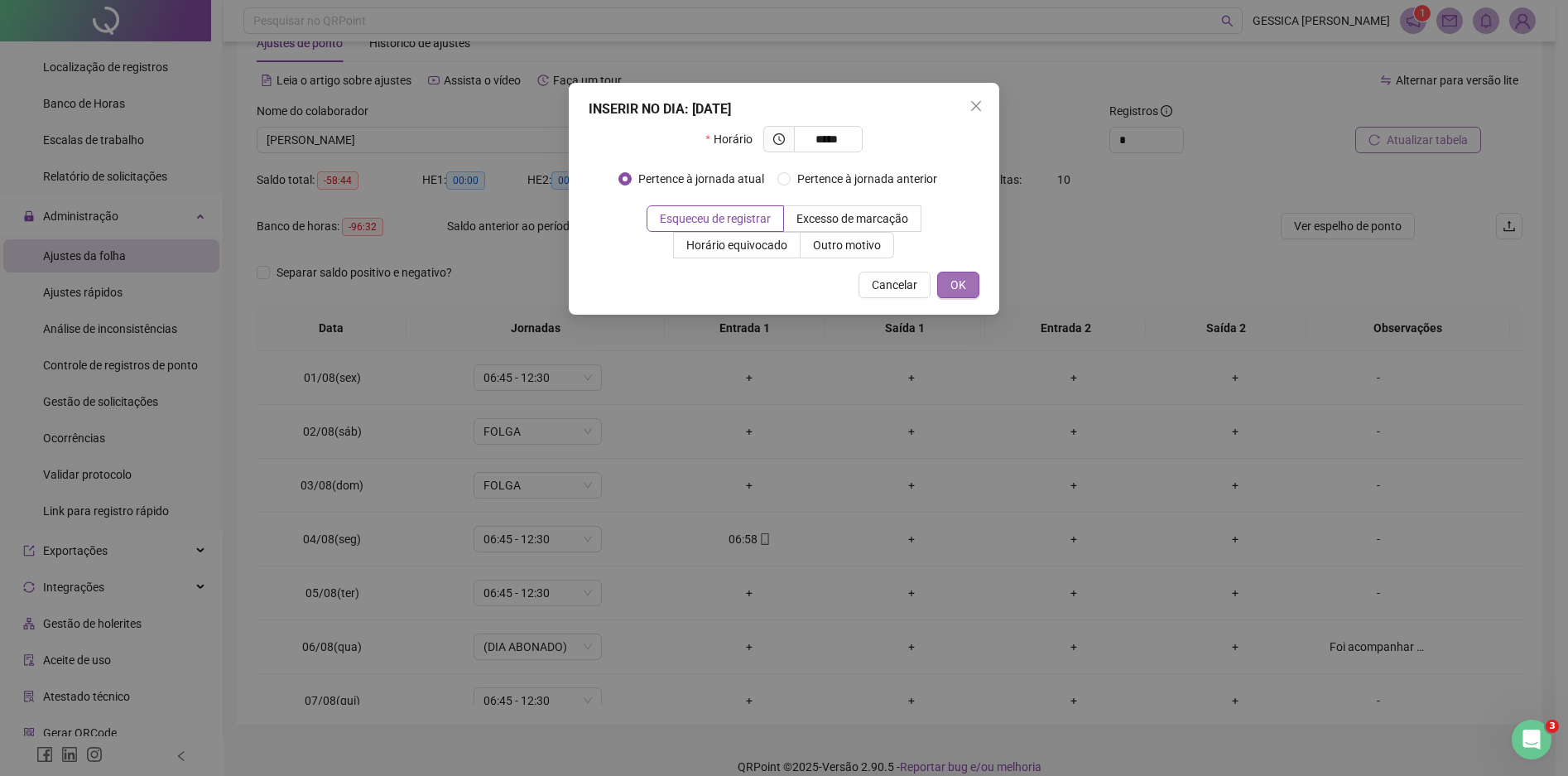
type input "*****"
click at [969, 290] on button "OK" at bounding box center [958, 284] width 42 height 27
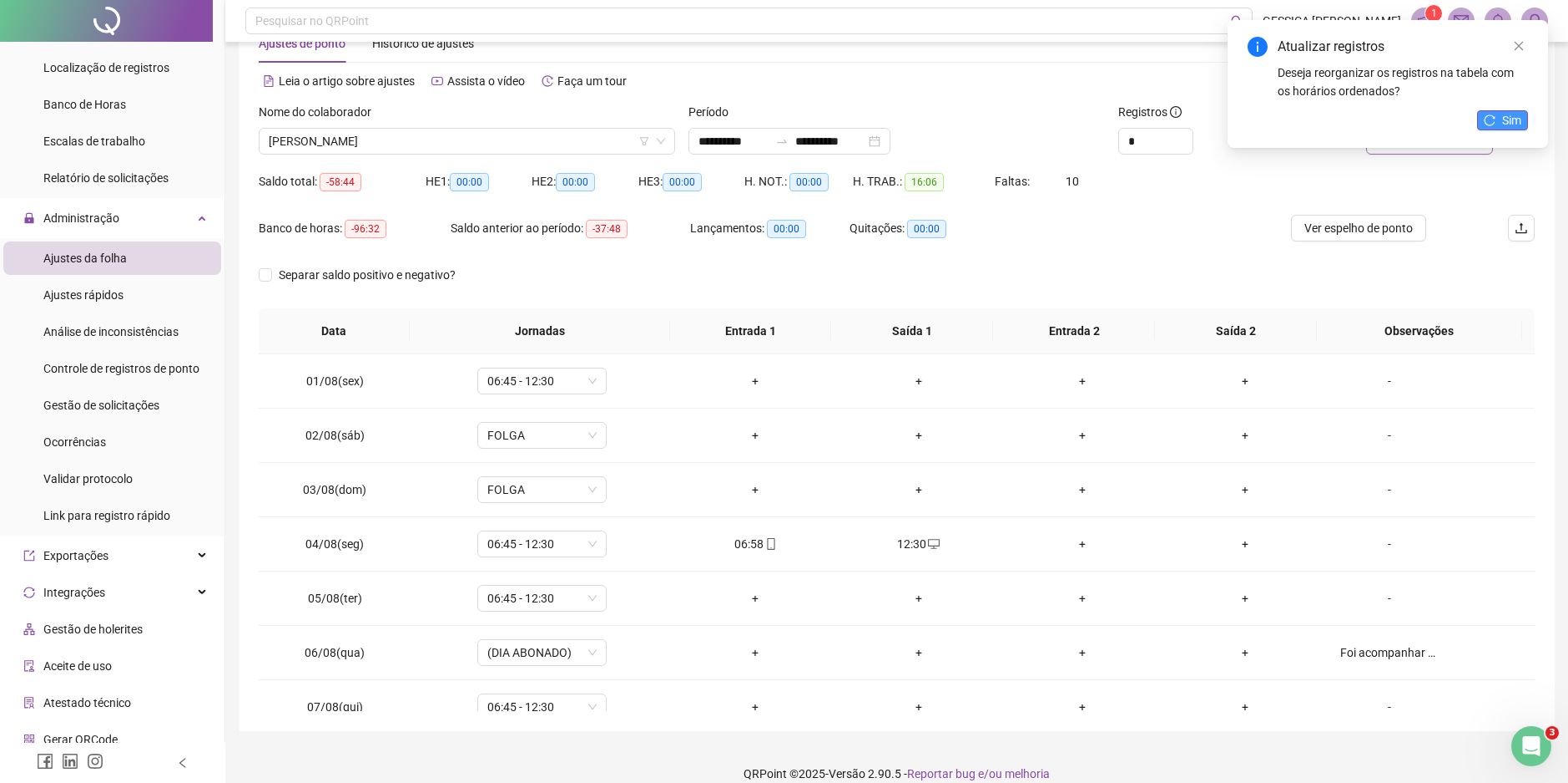
click at [1505, 112] on span "Sim" at bounding box center [1511, 121] width 19 height 18
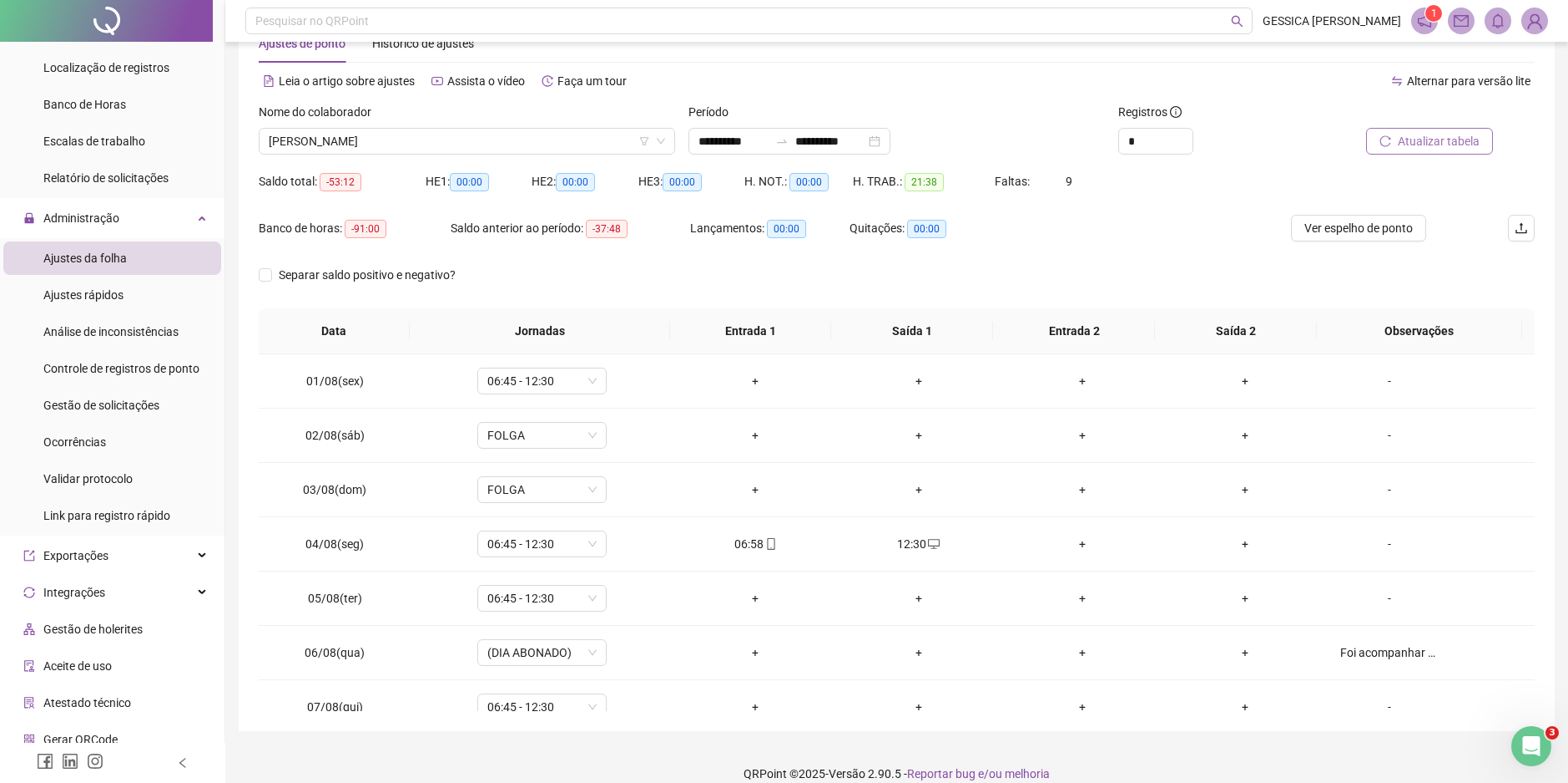
click at [1452, 138] on span "Atualizar tabela" at bounding box center [1439, 140] width 82 height 18
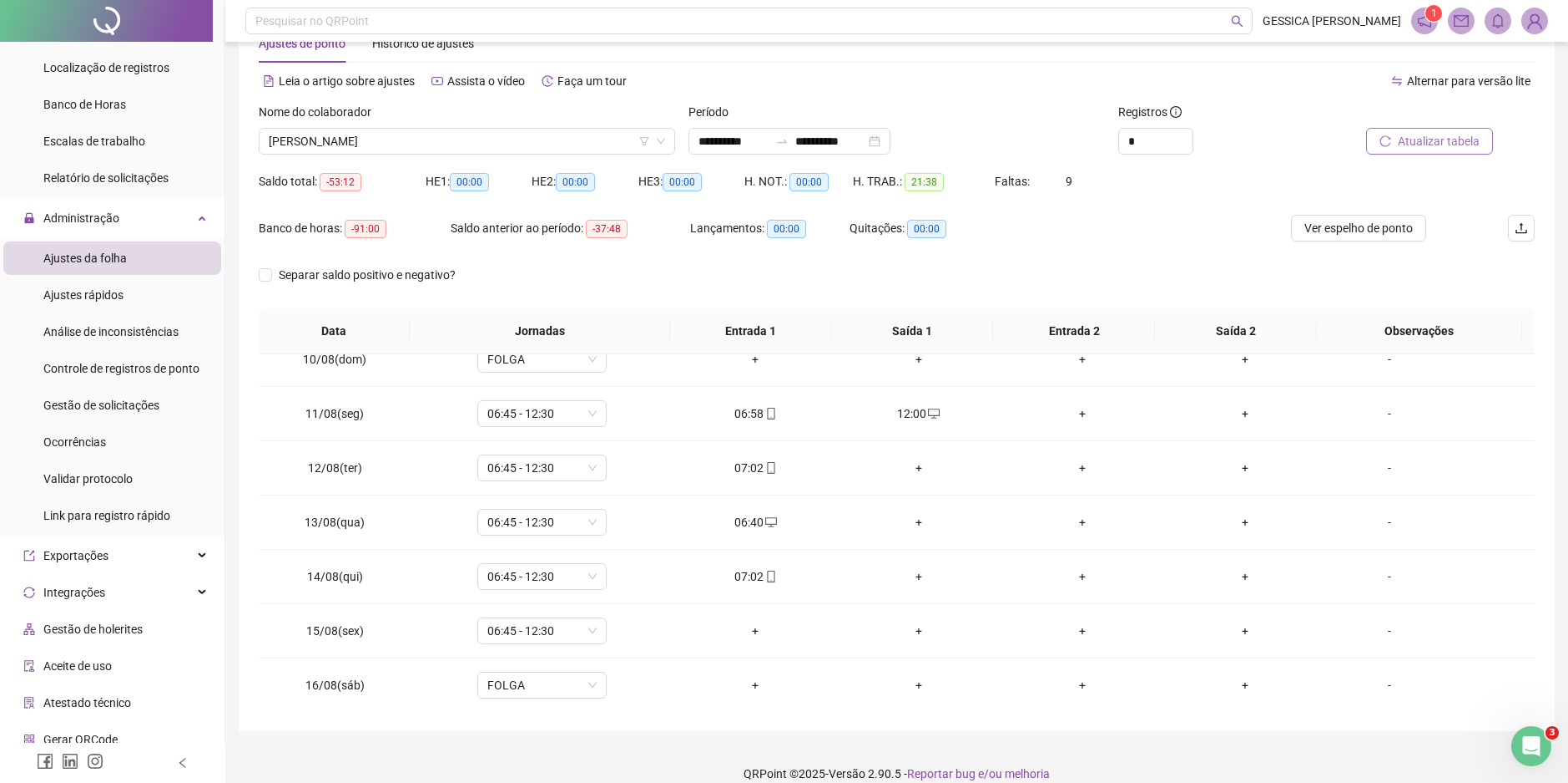
scroll to position [501, 0]
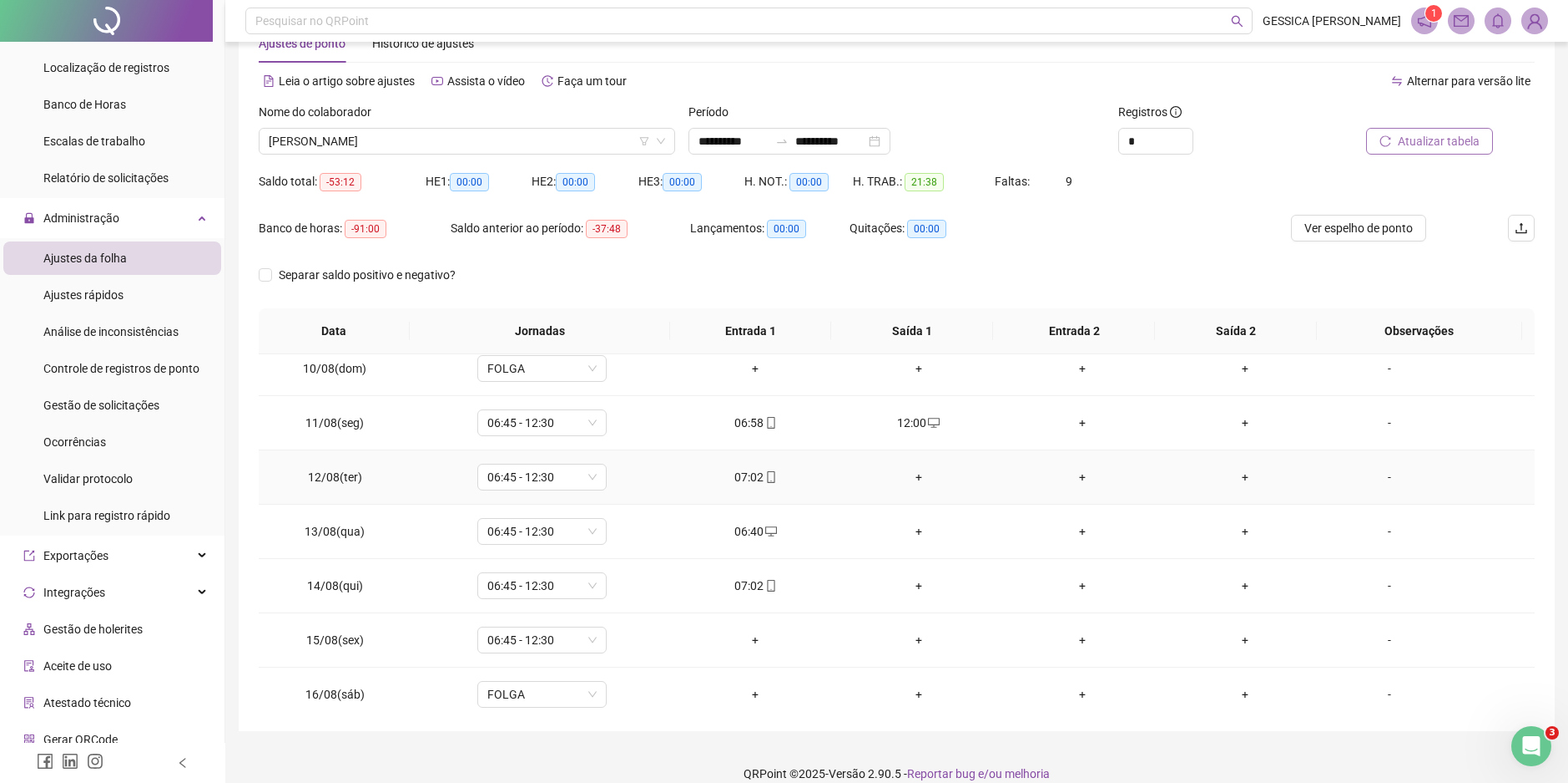
click at [911, 473] on div "+" at bounding box center [918, 476] width 136 height 18
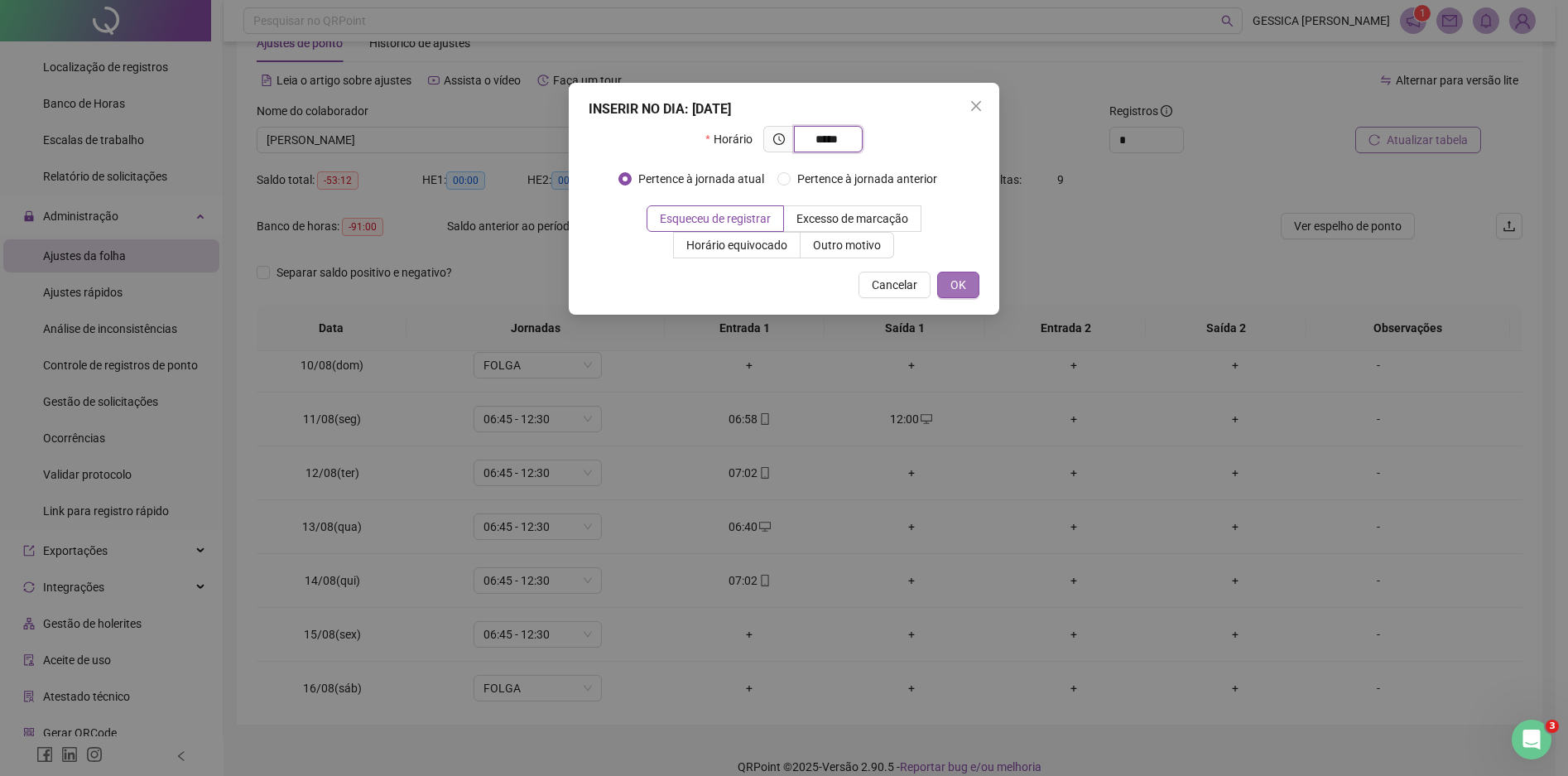
type input "*****"
click at [949, 281] on button "OK" at bounding box center [958, 284] width 42 height 27
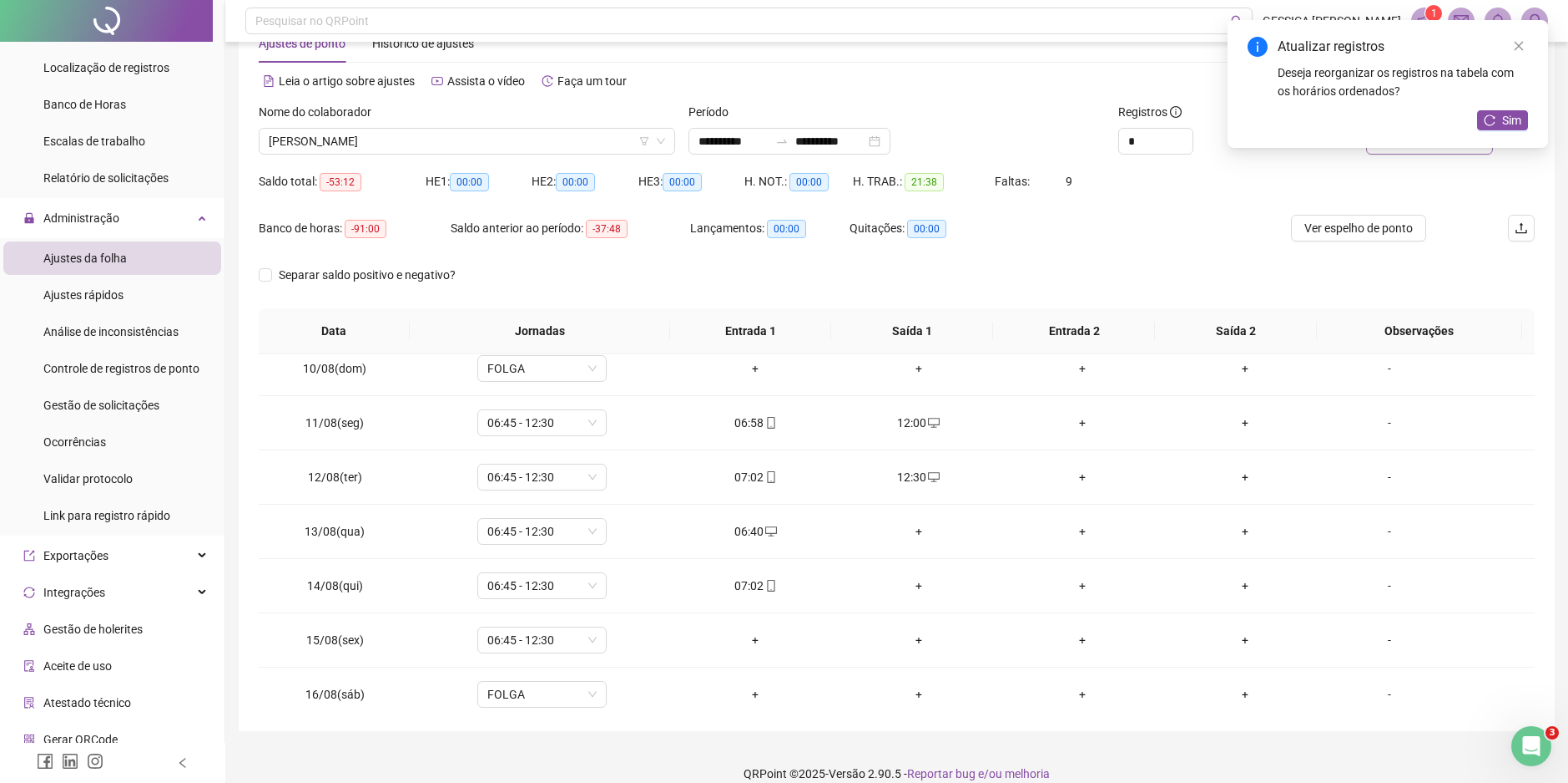
click at [1498, 110] on div "Atualizar registros Deseja reorganizar os registros na tabela com os horários o…" at bounding box center [1388, 84] width 321 height 128
click at [1489, 120] on icon "reload" at bounding box center [1490, 121] width 12 height 12
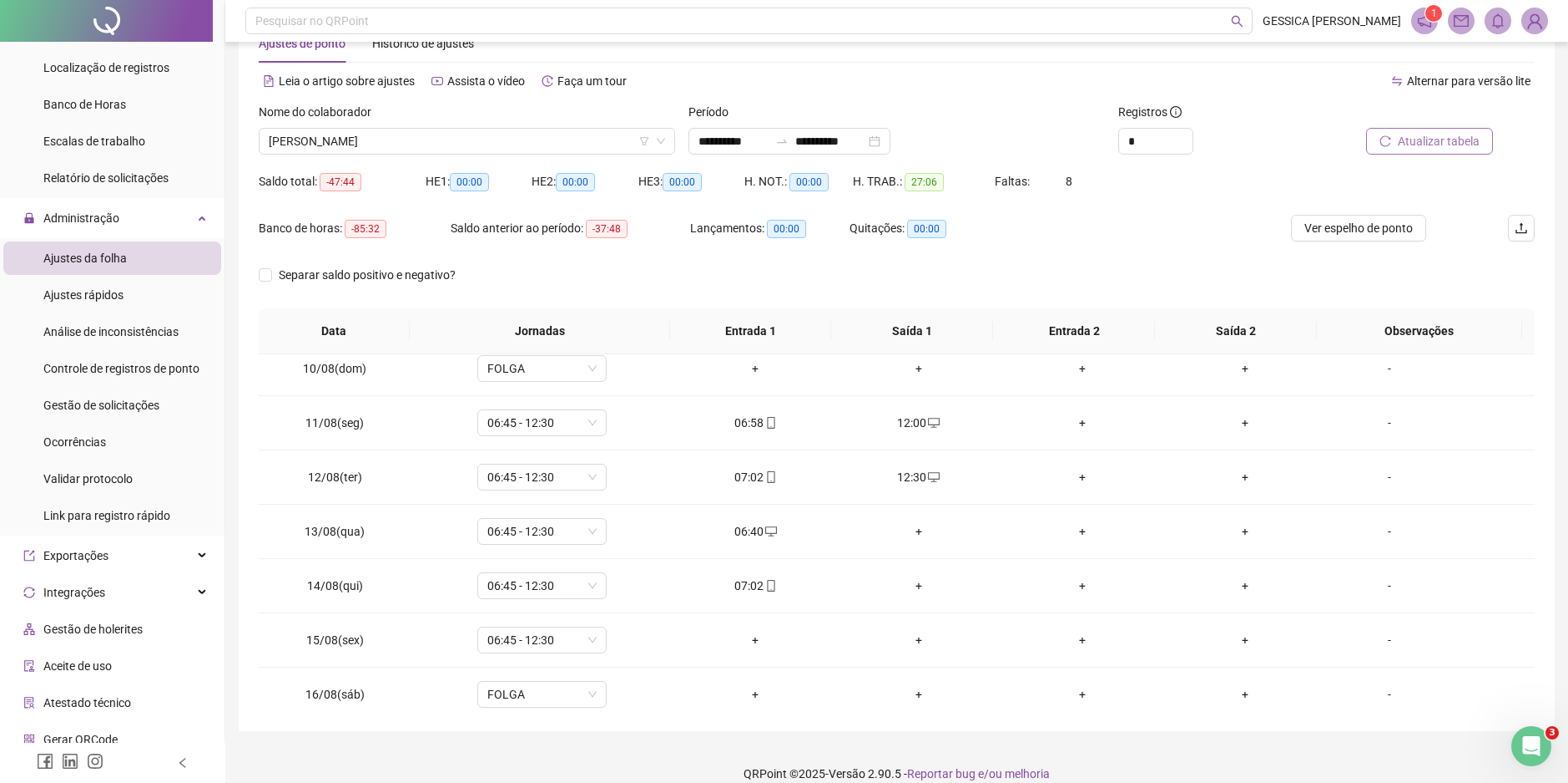
click at [1450, 142] on span "Atualizar tabela" at bounding box center [1439, 140] width 82 height 18
click at [916, 528] on div "+" at bounding box center [918, 531] width 136 height 18
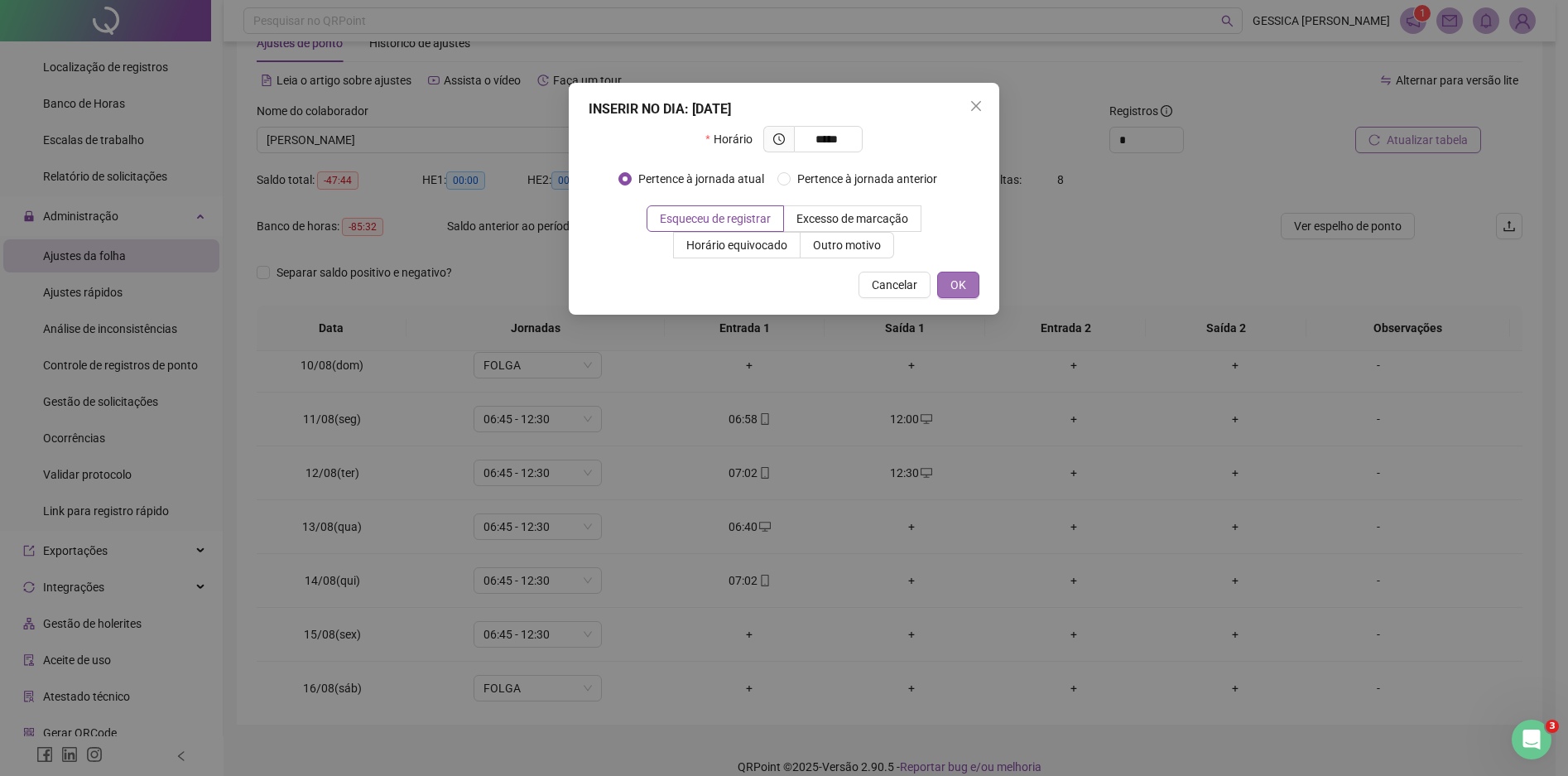
type input "*****"
click at [965, 291] on span "OK" at bounding box center [958, 284] width 16 height 18
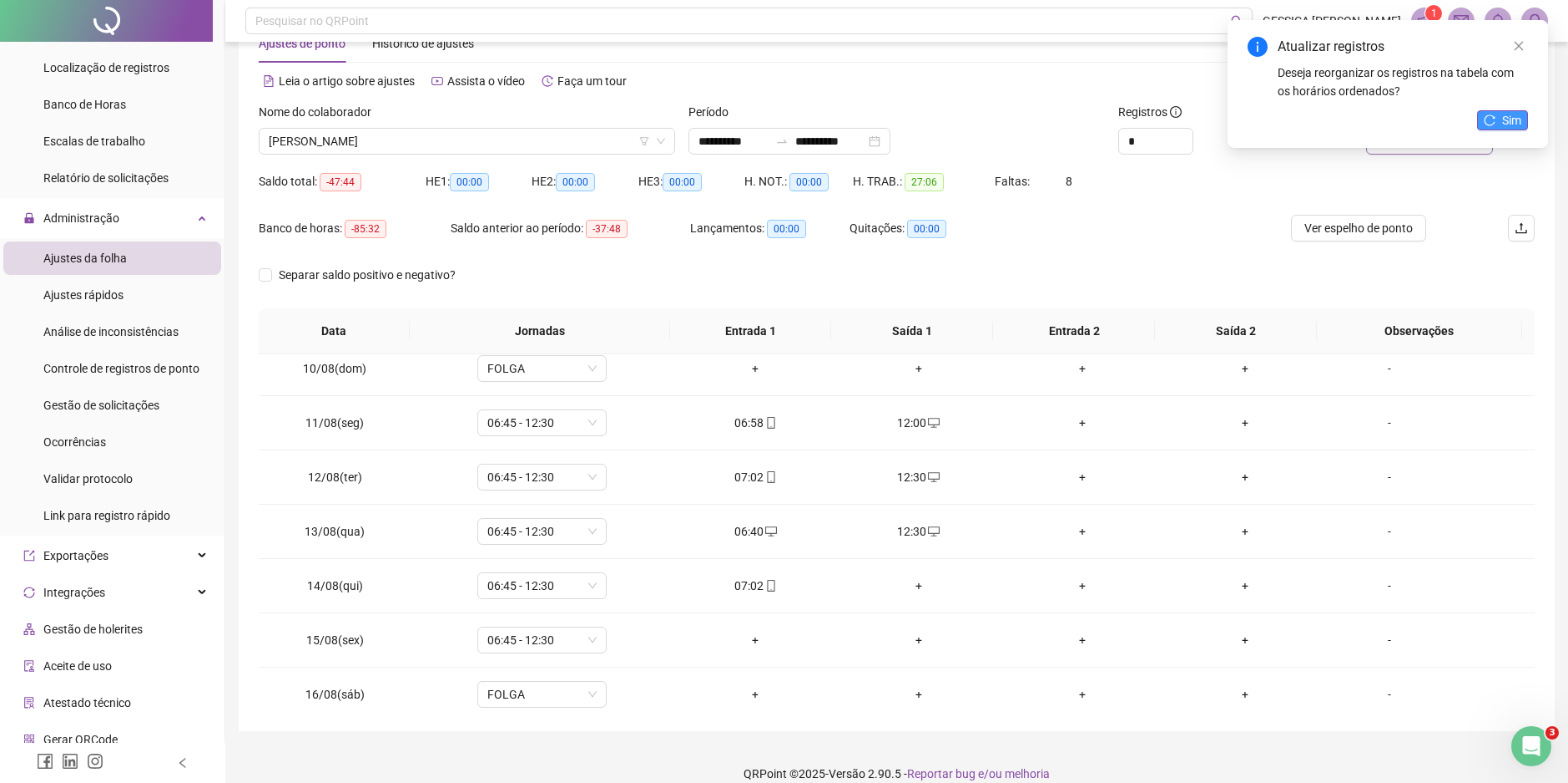
click at [1508, 117] on span "Sim" at bounding box center [1511, 121] width 19 height 18
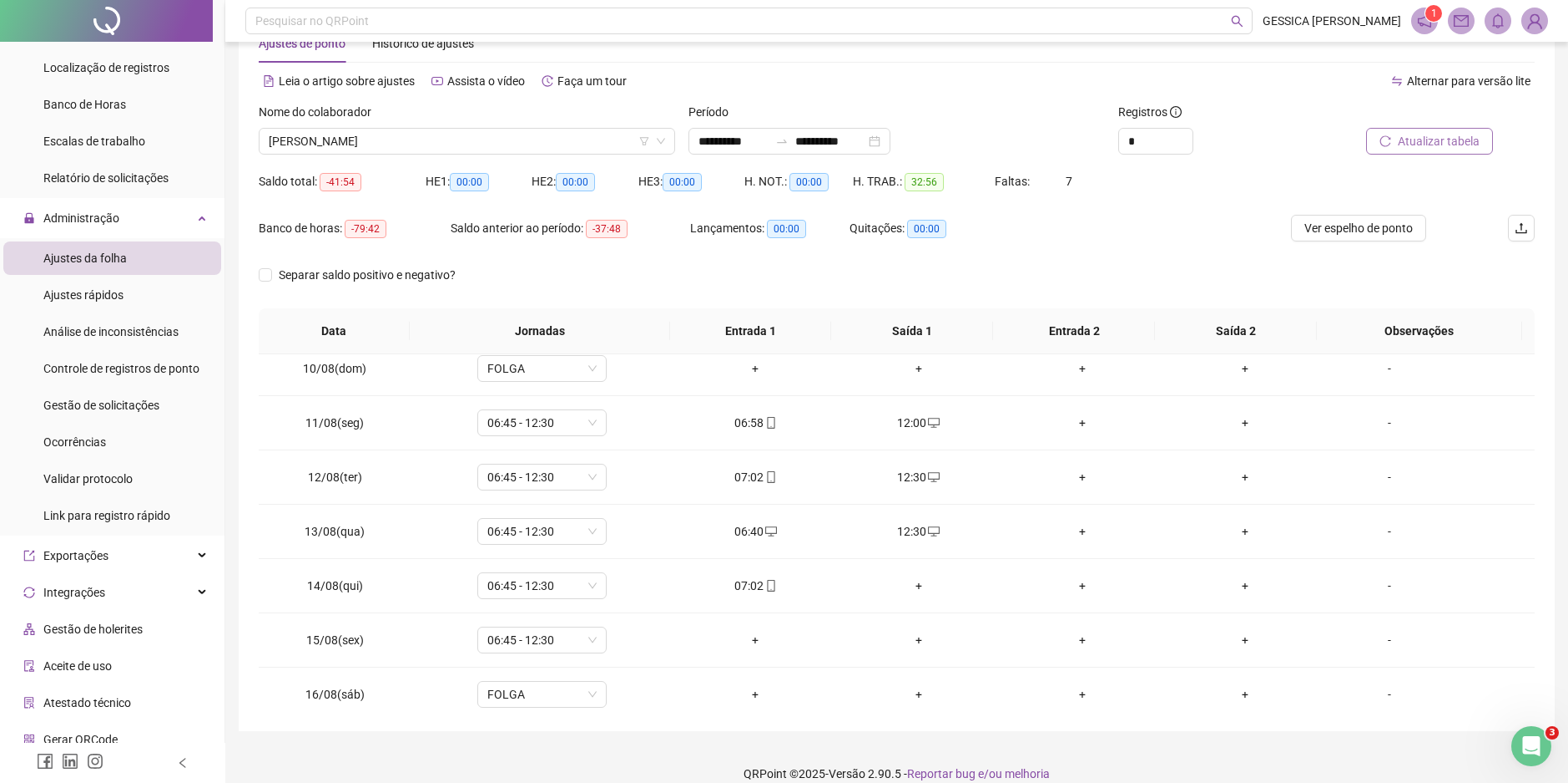
click at [1437, 142] on span "Atualizar tabela" at bounding box center [1439, 140] width 82 height 18
